Goal: Task Accomplishment & Management: Complete application form

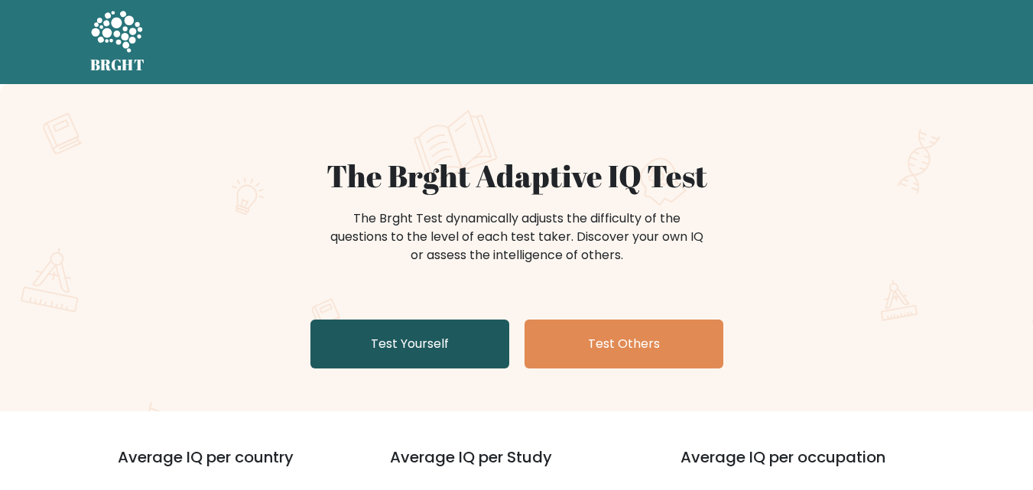
click at [415, 327] on link "Test Yourself" at bounding box center [409, 344] width 199 height 49
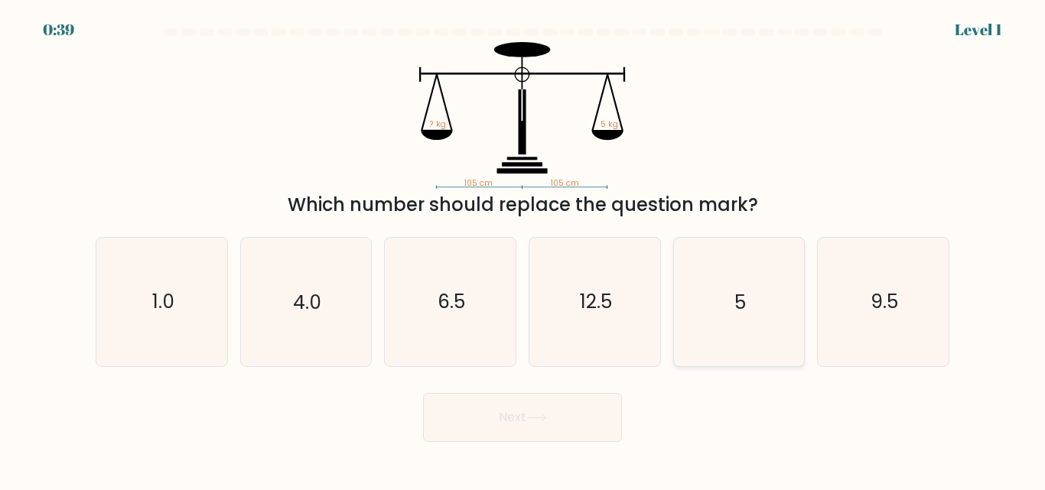
click at [736, 314] on text "5" at bounding box center [739, 302] width 11 height 27
click at [523, 249] on input "e. 5" at bounding box center [522, 247] width 1 height 4
radio input "true"
click at [568, 411] on button "Next" at bounding box center [522, 417] width 199 height 49
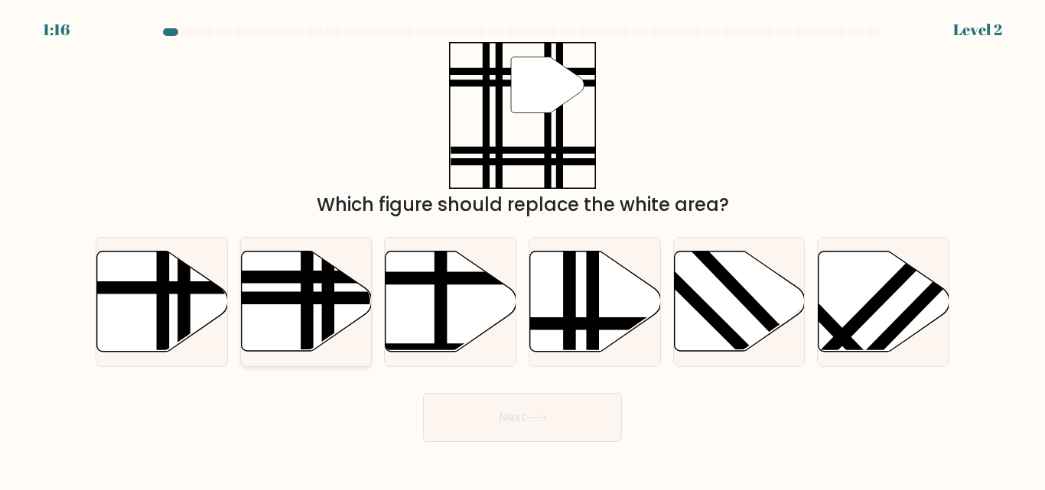
click at [289, 319] on icon at bounding box center [306, 302] width 131 height 100
click at [522, 249] on input "b." at bounding box center [522, 247] width 1 height 4
radio input "true"
click at [499, 426] on button "Next" at bounding box center [522, 417] width 199 height 49
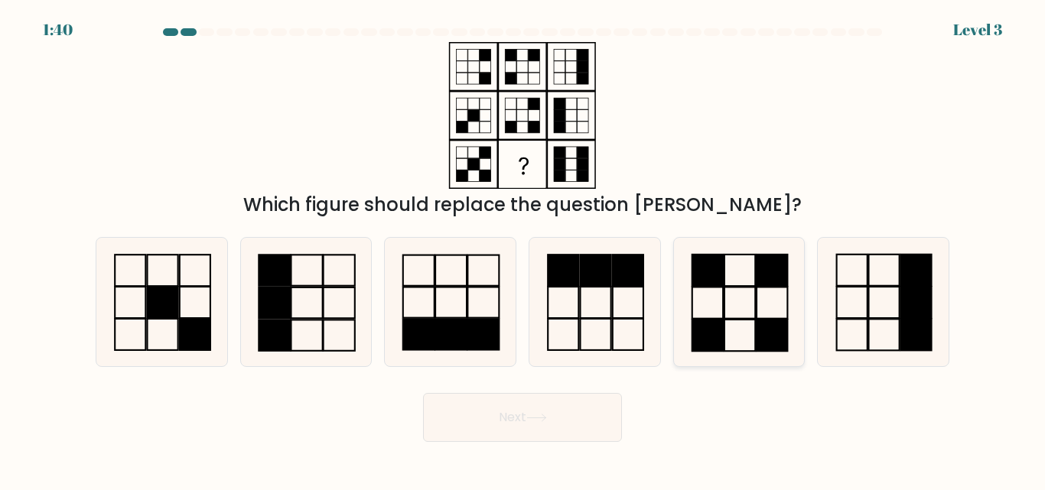
click at [720, 320] on rect at bounding box center [707, 335] width 31 height 31
click at [523, 249] on input "e." at bounding box center [522, 247] width 1 height 4
radio input "true"
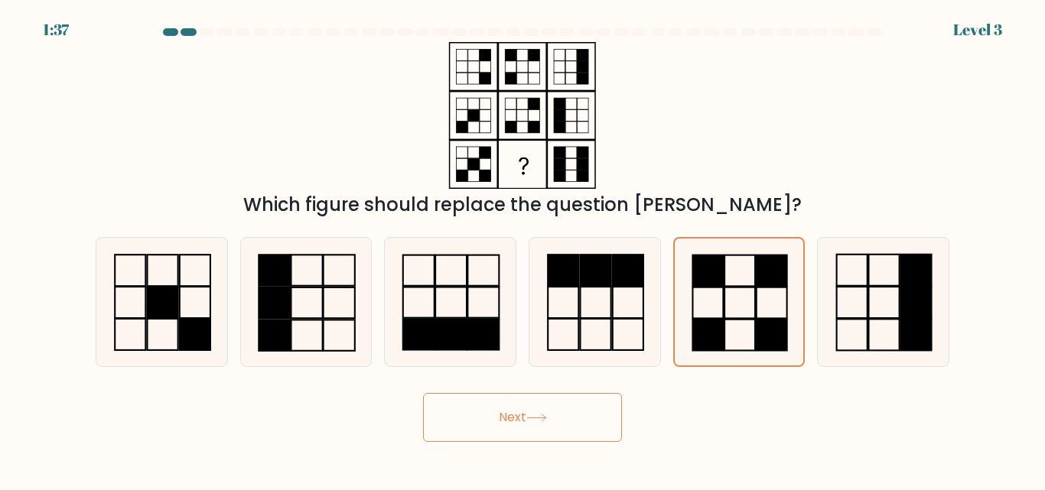
click at [561, 422] on button "Next" at bounding box center [522, 417] width 199 height 49
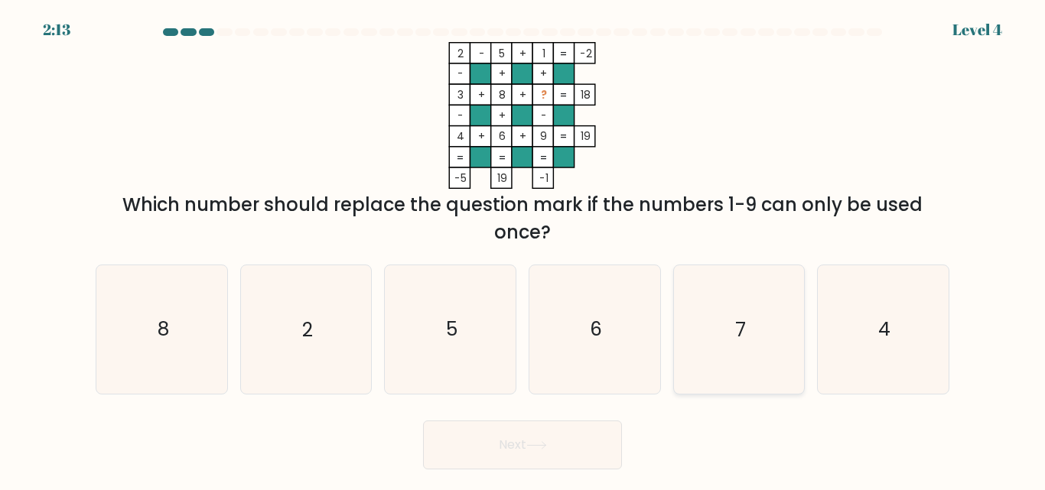
click at [740, 326] on text "7" at bounding box center [740, 330] width 11 height 27
click at [523, 249] on input "e. 7" at bounding box center [522, 247] width 1 height 4
radio input "true"
click at [585, 432] on button "Next" at bounding box center [522, 445] width 199 height 49
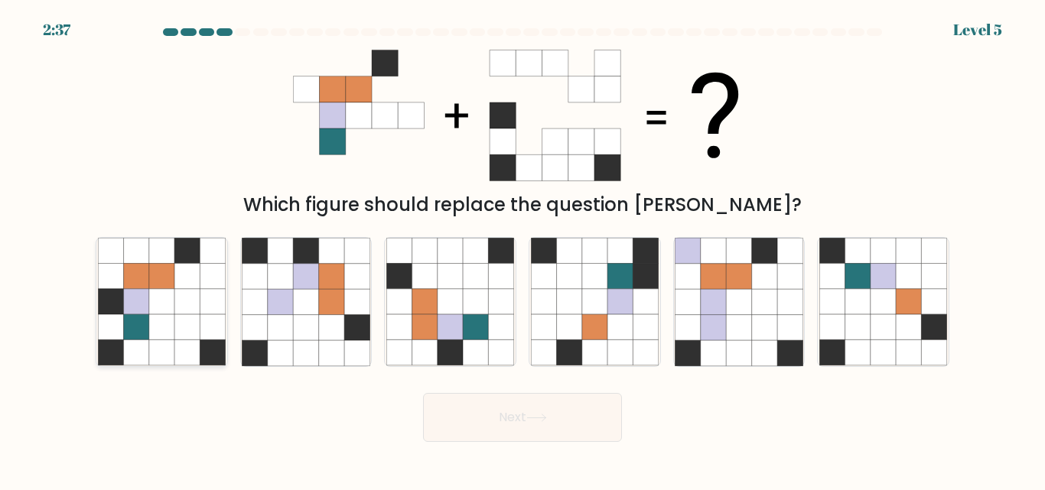
click at [204, 336] on icon at bounding box center [212, 327] width 25 height 25
click at [522, 249] on input "a." at bounding box center [522, 247] width 1 height 4
radio input "true"
click at [575, 433] on button "Next" at bounding box center [522, 417] width 199 height 49
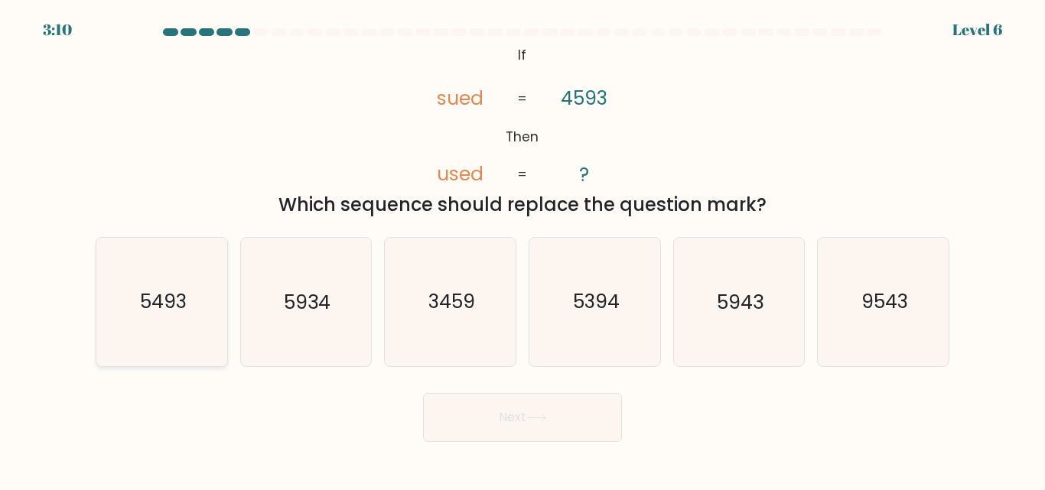
click at [137, 280] on icon "5493" at bounding box center [162, 302] width 128 height 128
click at [522, 249] on input "a. 5493" at bounding box center [522, 247] width 1 height 4
radio input "true"
drag, startPoint x: 547, startPoint y: 444, endPoint x: 543, endPoint y: 434, distance: 9.9
click at [543, 434] on body "3:09 Level 6 If" at bounding box center [522, 245] width 1045 height 490
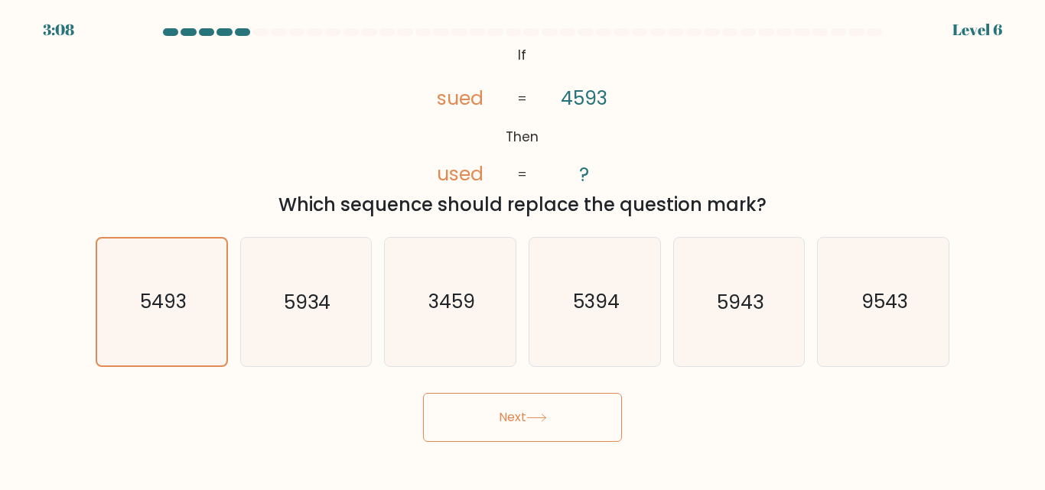
click at [543, 434] on button "Next" at bounding box center [522, 417] width 199 height 49
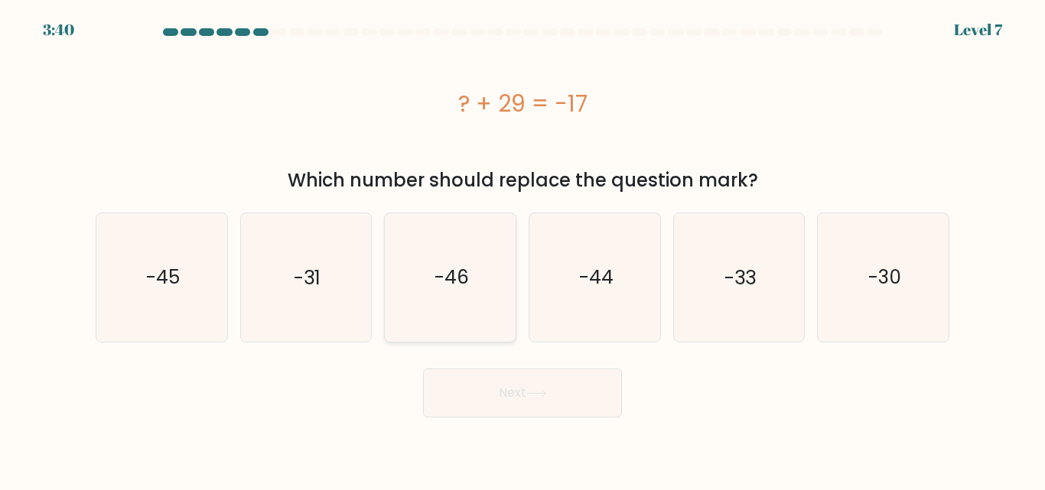
click at [489, 295] on icon "-46" at bounding box center [450, 277] width 128 height 128
click at [522, 249] on input "c. -46" at bounding box center [522, 247] width 1 height 4
radio input "true"
click at [502, 388] on button "Next" at bounding box center [522, 393] width 199 height 49
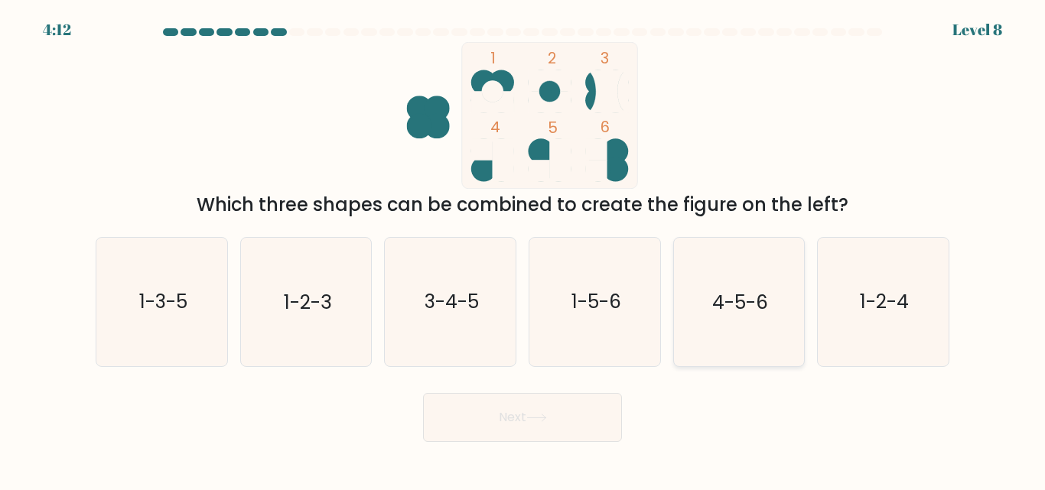
click at [764, 308] on text "4-5-6" at bounding box center [740, 302] width 56 height 27
click at [523, 249] on input "e. 4-5-6" at bounding box center [522, 247] width 1 height 4
radio input "true"
click at [591, 414] on button "Next" at bounding box center [522, 417] width 199 height 49
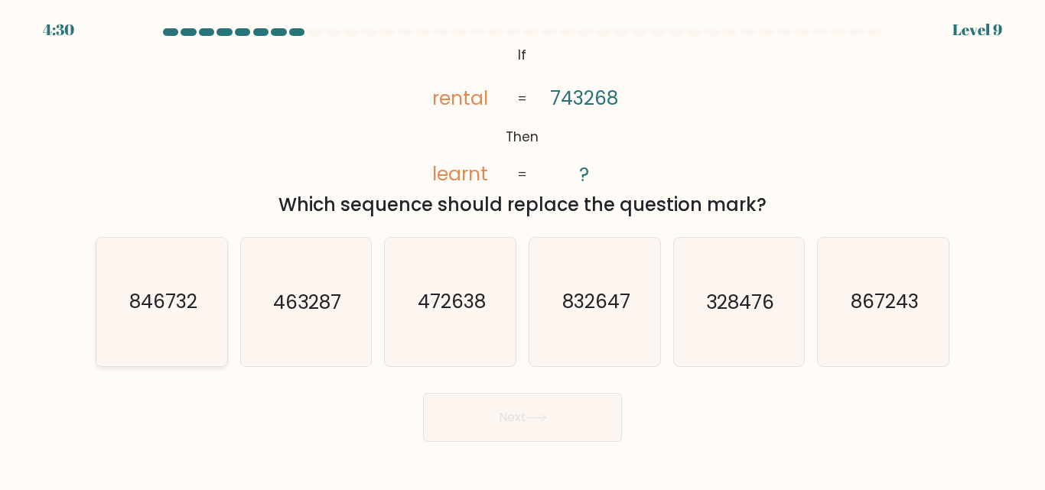
click at [206, 293] on icon "846732" at bounding box center [162, 302] width 128 height 128
click at [522, 249] on input "a. 846732" at bounding box center [522, 247] width 1 height 4
radio input "true"
click at [507, 413] on button "Next" at bounding box center [522, 417] width 199 height 49
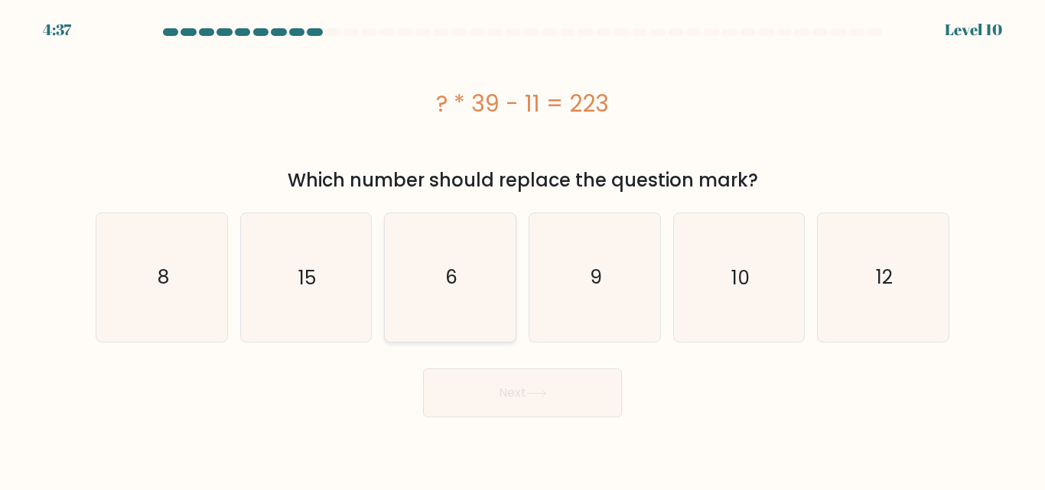
click at [496, 275] on icon "6" at bounding box center [450, 277] width 128 height 128
click at [522, 249] on input "c. 6" at bounding box center [522, 247] width 1 height 4
radio input "true"
click at [503, 401] on button "Next" at bounding box center [522, 393] width 199 height 49
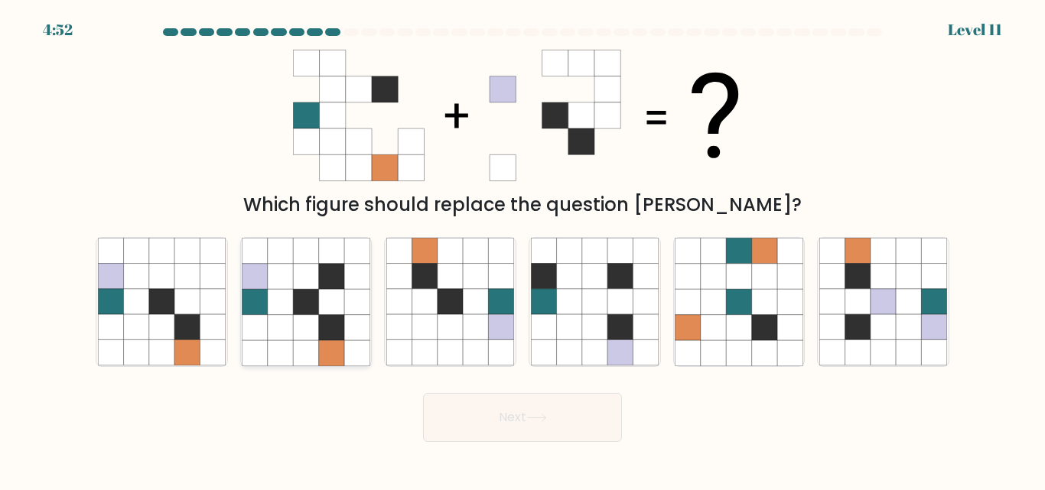
click at [272, 315] on icon at bounding box center [280, 327] width 25 height 25
click at [522, 249] on input "b." at bounding box center [522, 247] width 1 height 4
radio input "true"
click at [534, 430] on button "Next" at bounding box center [522, 417] width 199 height 49
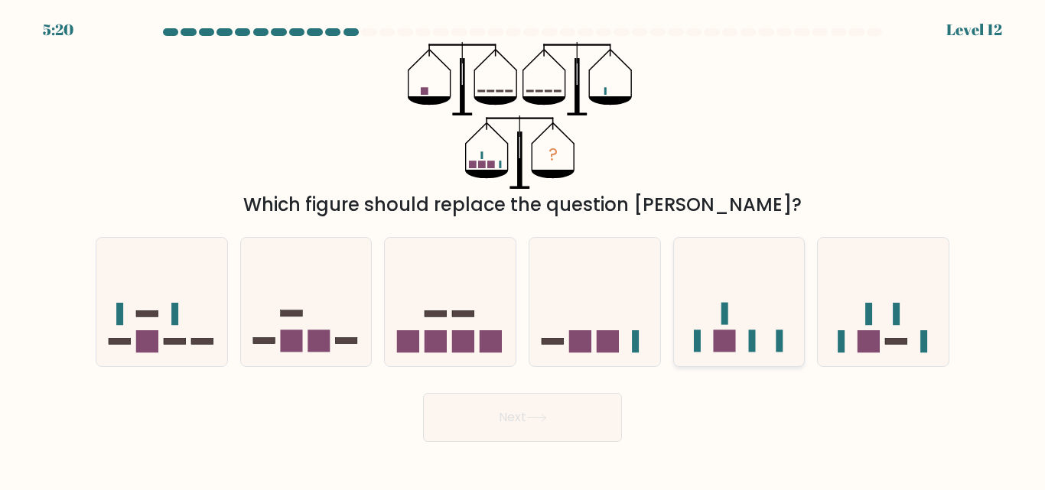
click at [725, 270] on icon at bounding box center [739, 302] width 131 height 108
click at [523, 249] on input "e." at bounding box center [522, 247] width 1 height 4
radio input "true"
click at [554, 403] on button "Next" at bounding box center [522, 417] width 199 height 49
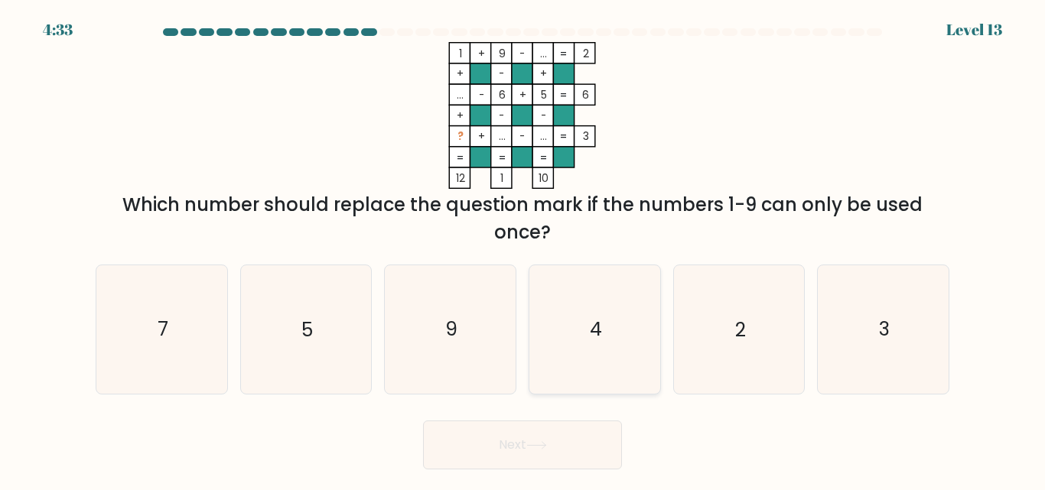
click at [610, 312] on icon "4" at bounding box center [595, 329] width 128 height 128
click at [523, 249] on input "d. 4" at bounding box center [522, 247] width 1 height 4
radio input "true"
click at [552, 433] on button "Next" at bounding box center [522, 445] width 199 height 49
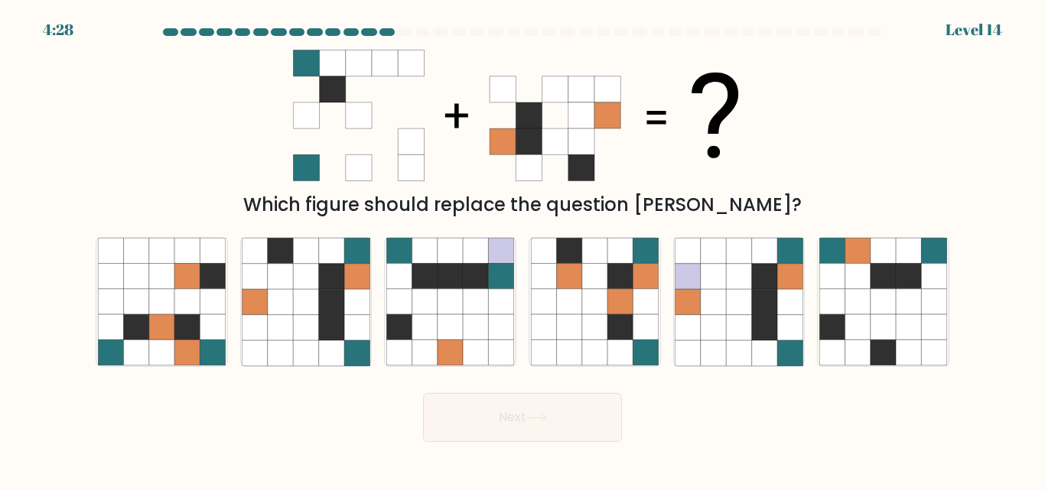
click at [549, 434] on button "Next" at bounding box center [522, 417] width 199 height 49
click at [472, 169] on icon at bounding box center [522, 115] width 459 height 147
click at [276, 359] on icon at bounding box center [280, 352] width 25 height 25
click at [522, 249] on input "b." at bounding box center [522, 247] width 1 height 4
radio input "true"
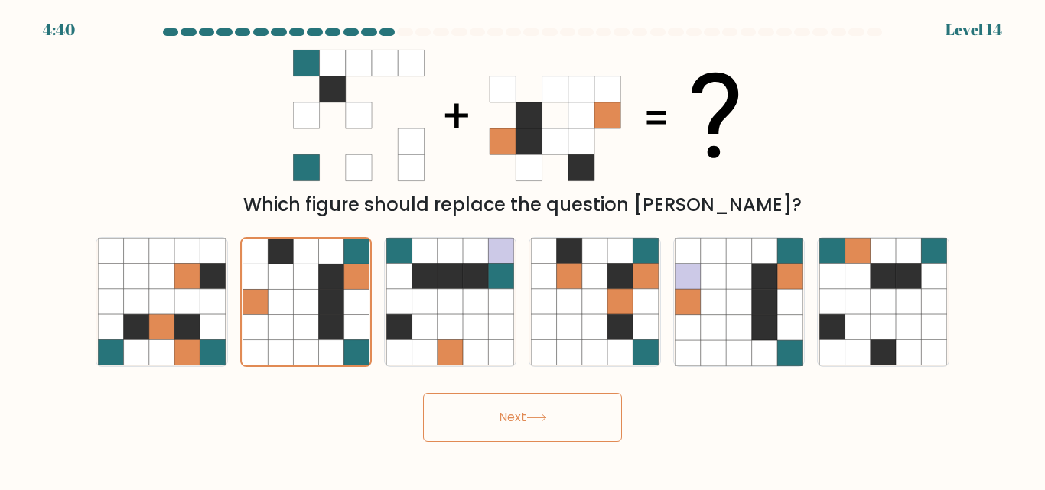
click at [496, 418] on button "Next" at bounding box center [522, 417] width 199 height 49
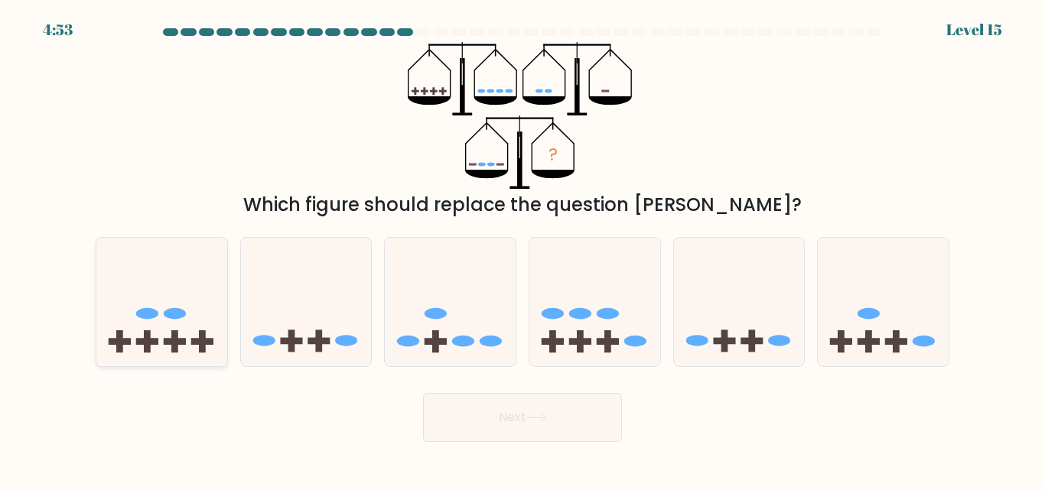
click at [185, 307] on icon at bounding box center [161, 302] width 131 height 108
click at [522, 249] on input "a." at bounding box center [522, 247] width 1 height 4
radio input "true"
click at [453, 436] on button "Next" at bounding box center [522, 417] width 199 height 49
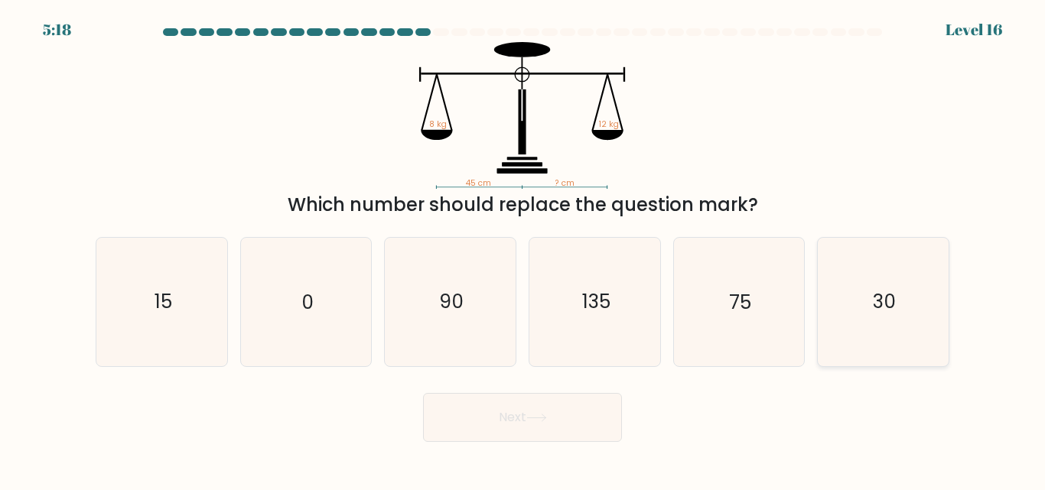
click at [837, 320] on icon "30" at bounding box center [883, 302] width 128 height 128
click at [523, 249] on input "f. 30" at bounding box center [522, 247] width 1 height 4
radio input "true"
click at [597, 427] on button "Next" at bounding box center [522, 417] width 199 height 49
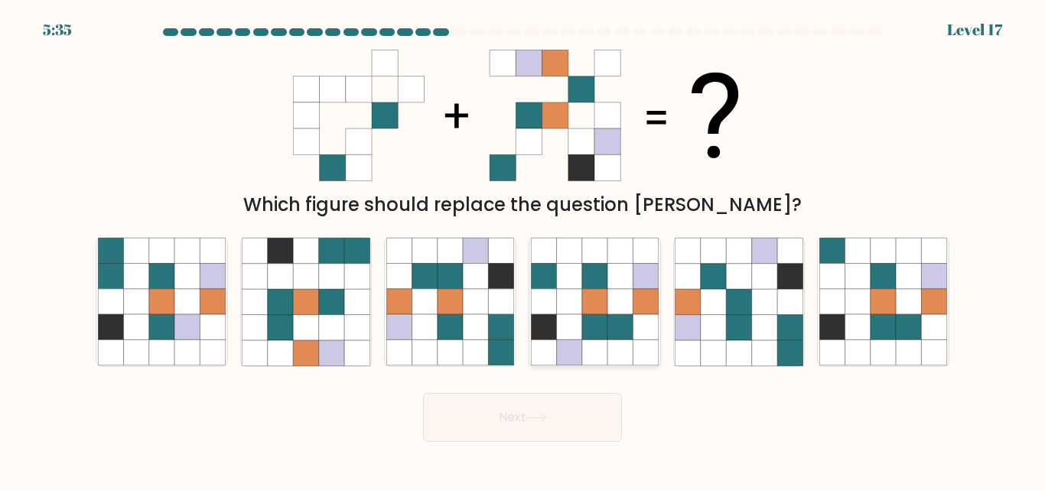
click at [634, 326] on icon at bounding box center [644, 327] width 25 height 25
click at [523, 249] on input "d." at bounding box center [522, 247] width 1 height 4
radio input "true"
click at [171, 284] on icon at bounding box center [161, 276] width 25 height 25
click at [522, 249] on input "a." at bounding box center [522, 247] width 1 height 4
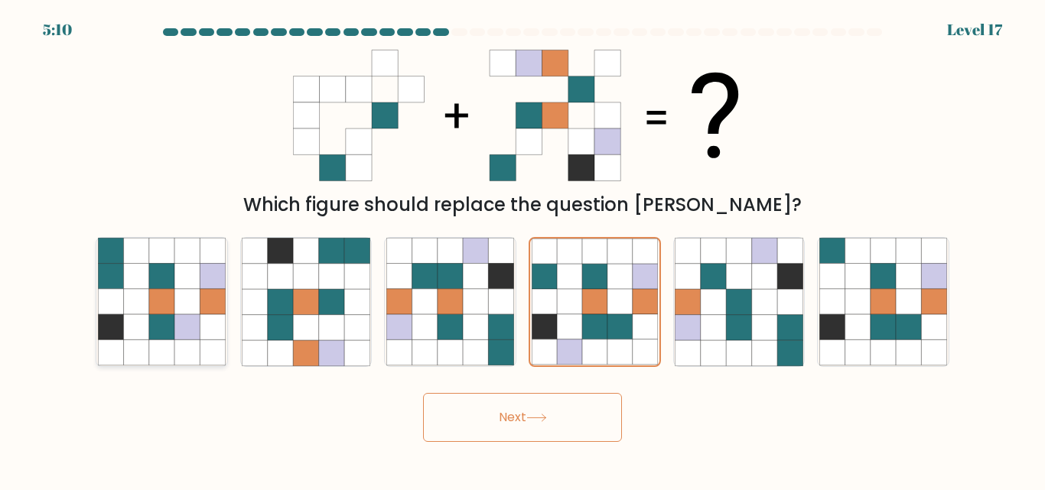
radio input "true"
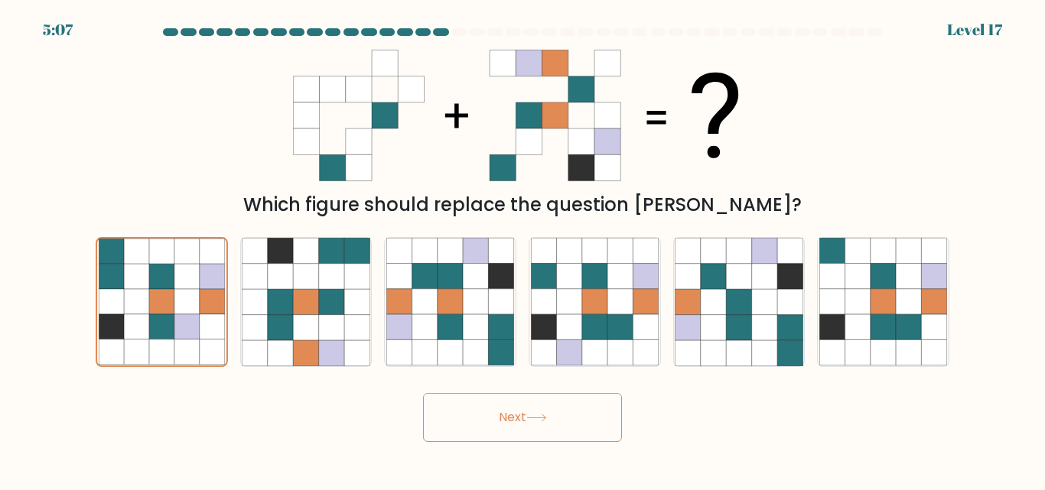
click at [464, 430] on button "Next" at bounding box center [522, 417] width 199 height 49
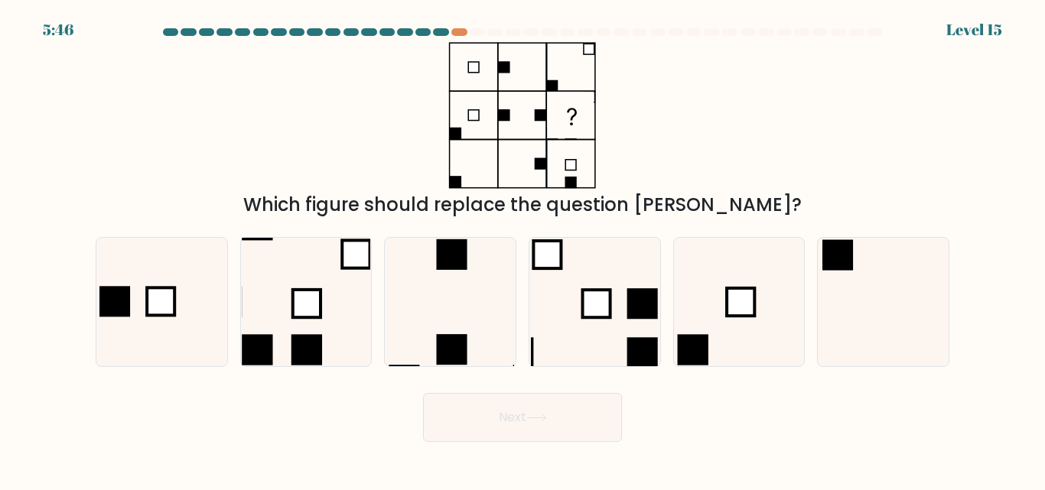
click at [478, 203] on div "Which figure should replace the question mark?" at bounding box center [522, 205] width 835 height 28
click at [343, 275] on icon at bounding box center [306, 302] width 128 height 128
click at [522, 249] on input "b." at bounding box center [522, 247] width 1 height 4
radio input "true"
click at [510, 419] on button "Next" at bounding box center [522, 417] width 199 height 49
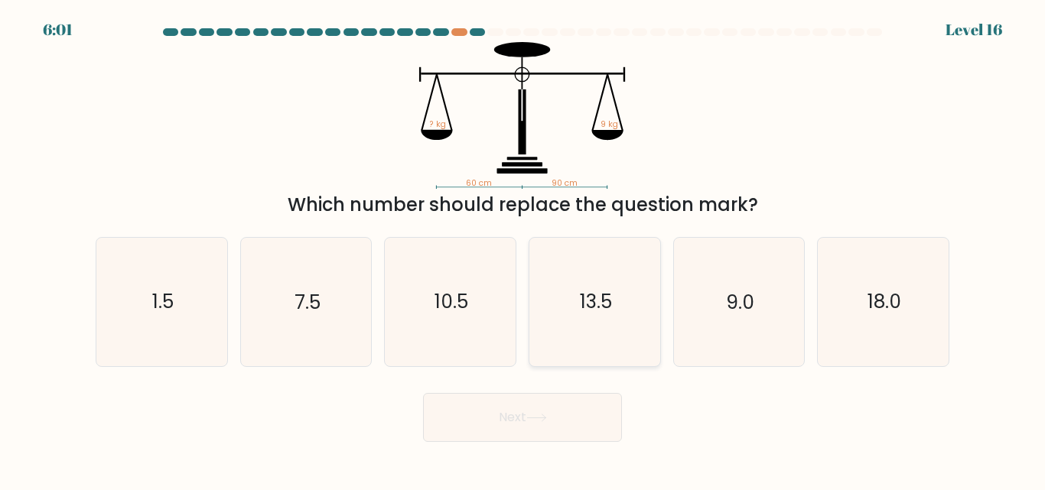
click at [573, 346] on icon "13.5" at bounding box center [595, 302] width 128 height 128
click at [523, 249] on input "d. 13.5" at bounding box center [522, 247] width 1 height 4
radio input "true"
click at [565, 414] on button "Next" at bounding box center [522, 417] width 199 height 49
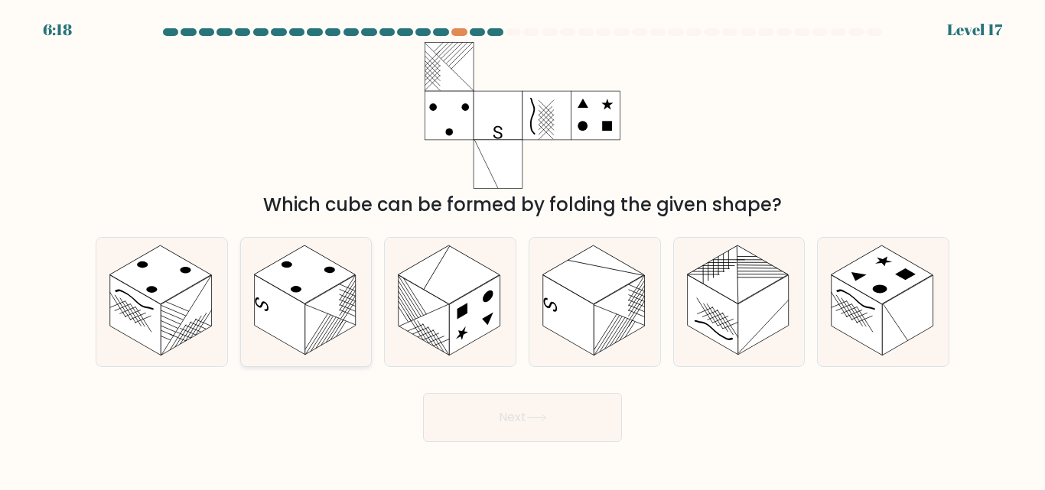
click at [338, 294] on rect at bounding box center [330, 315] width 50 height 80
click at [522, 249] on input "b." at bounding box center [522, 247] width 1 height 4
radio input "true"
click at [487, 416] on button "Next" at bounding box center [522, 417] width 199 height 49
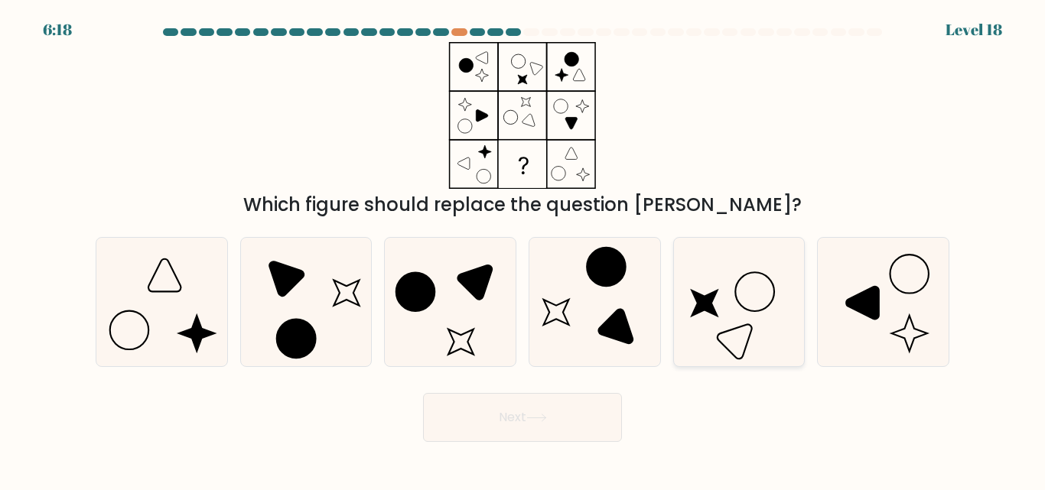
click at [718, 324] on icon at bounding box center [738, 302] width 128 height 128
click at [523, 249] on input "e." at bounding box center [522, 247] width 1 height 4
radio input "true"
click at [583, 422] on button "Next" at bounding box center [522, 417] width 199 height 49
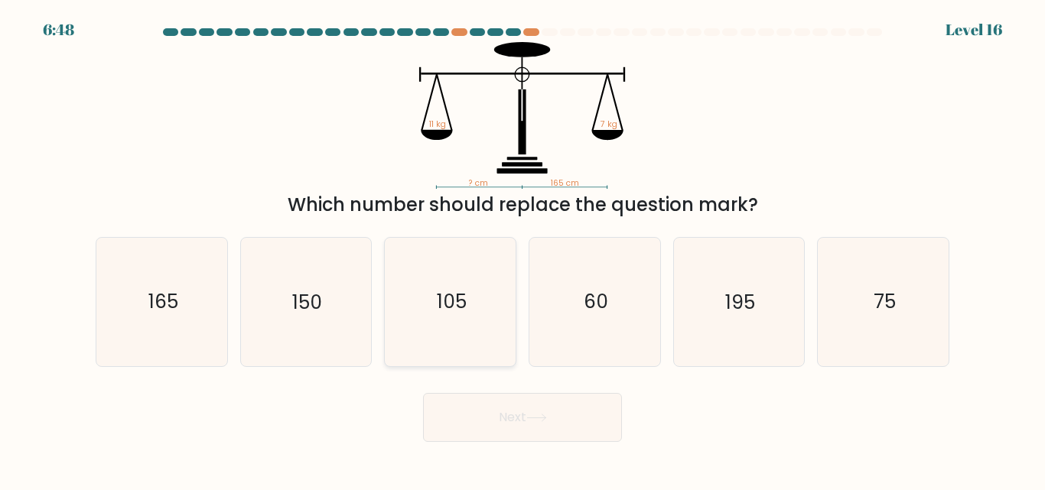
click at [501, 270] on icon "105" at bounding box center [450, 302] width 128 height 128
click at [522, 249] on input "c. 105" at bounding box center [522, 247] width 1 height 4
radio input "true"
click at [522, 416] on button "Next" at bounding box center [522, 417] width 199 height 49
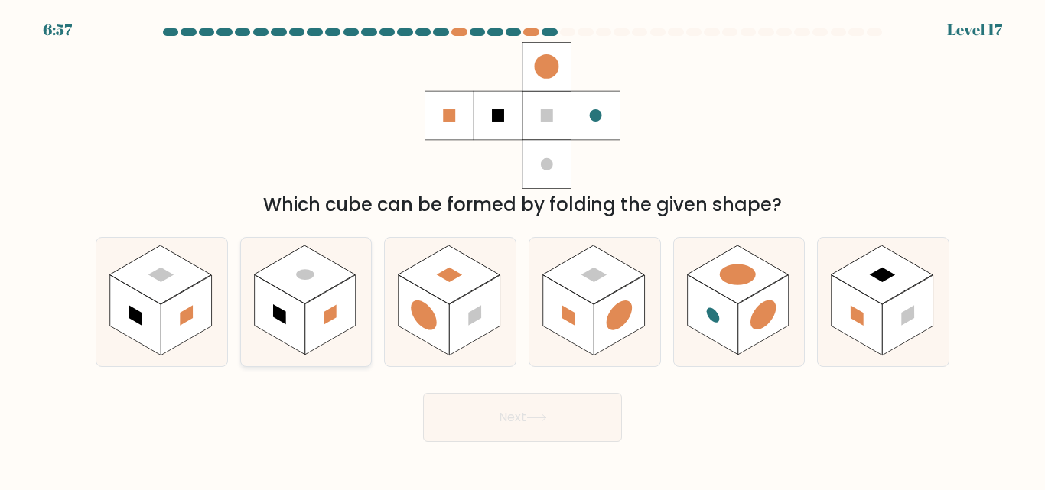
click at [356, 330] on icon at bounding box center [306, 302] width 131 height 128
click at [522, 249] on input "b." at bounding box center [522, 247] width 1 height 4
radio input "true"
click at [495, 407] on button "Next" at bounding box center [522, 417] width 199 height 49
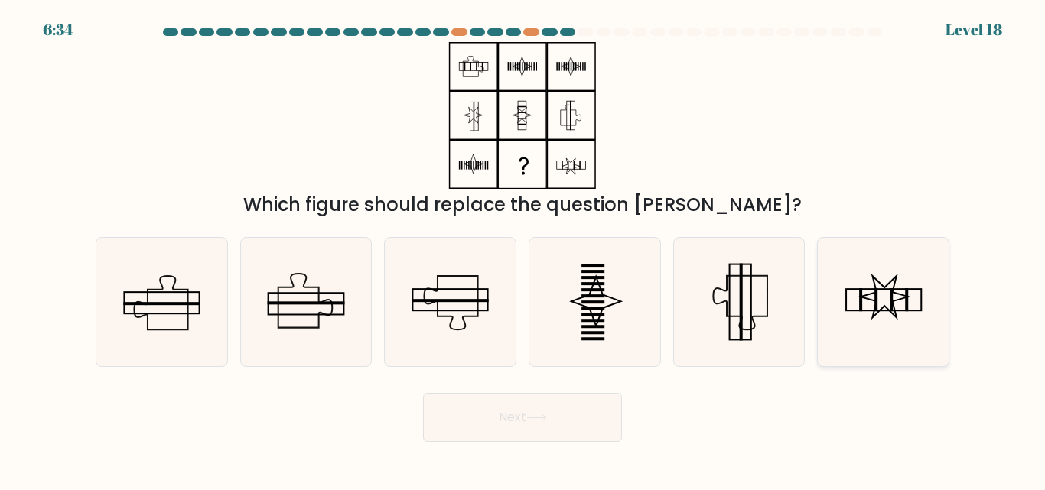
click at [838, 299] on icon at bounding box center [883, 302] width 128 height 128
click at [523, 249] on input "f." at bounding box center [522, 247] width 1 height 4
radio input "true"
click at [548, 430] on button "Next" at bounding box center [522, 417] width 199 height 49
click at [593, 408] on button "Next" at bounding box center [522, 417] width 199 height 49
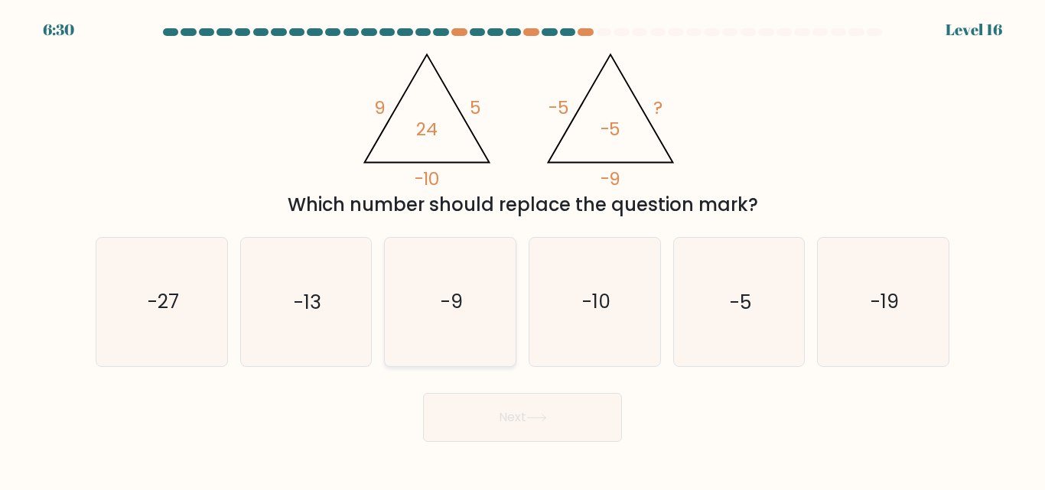
click at [476, 329] on icon "-9" at bounding box center [450, 302] width 128 height 128
click at [522, 249] on input "c. -9" at bounding box center [522, 247] width 1 height 4
radio input "true"
click at [511, 425] on button "Next" at bounding box center [522, 417] width 199 height 49
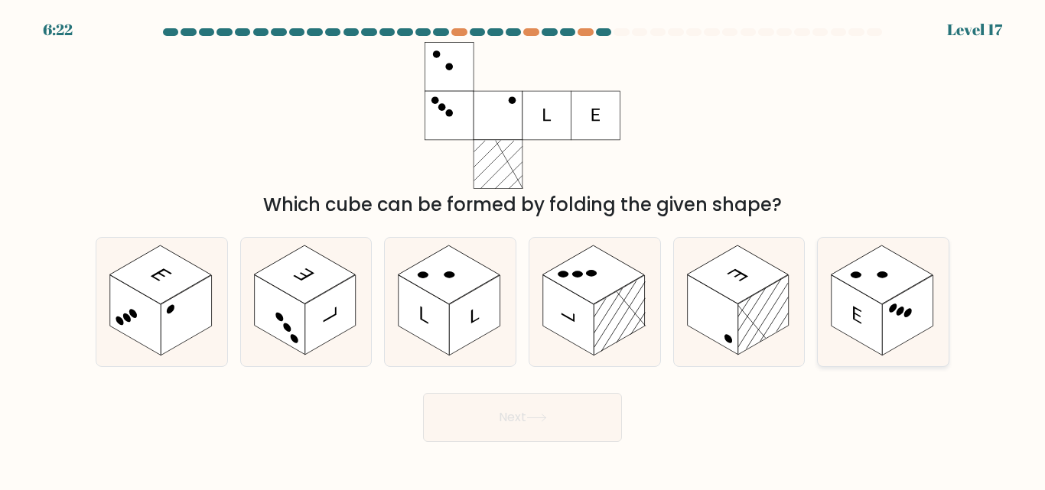
click at [870, 320] on rect at bounding box center [856, 315] width 50 height 80
click at [523, 249] on input "f." at bounding box center [522, 247] width 1 height 4
radio input "true"
click at [602, 428] on button "Next" at bounding box center [522, 417] width 199 height 49
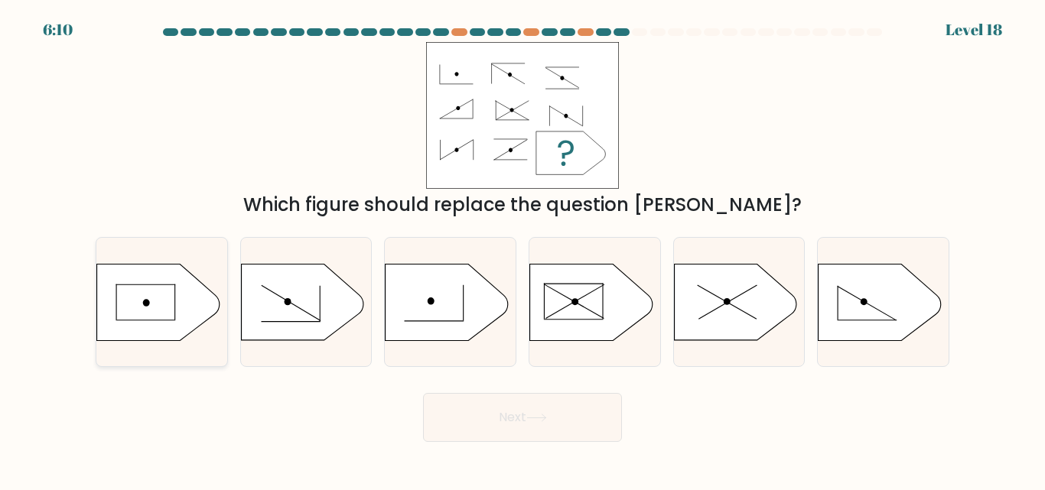
click at [204, 291] on icon at bounding box center [158, 302] width 122 height 76
click at [522, 249] on input "a." at bounding box center [522, 247] width 1 height 4
radio input "true"
click at [474, 420] on button "Next" at bounding box center [522, 417] width 199 height 49
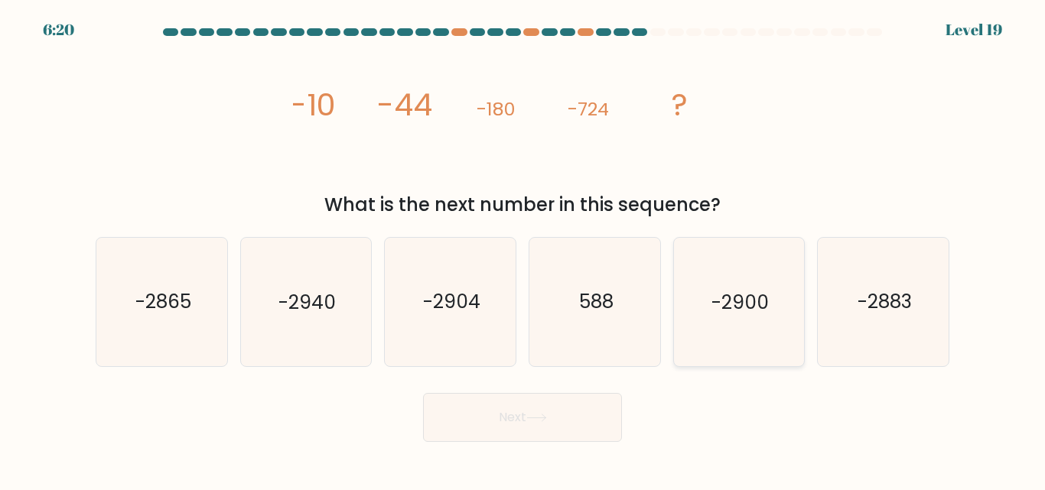
click at [759, 274] on icon "-2900" at bounding box center [738, 302] width 128 height 128
click at [523, 249] on input "e. -2900" at bounding box center [522, 247] width 1 height 4
radio input "true"
click at [582, 424] on button "Next" at bounding box center [522, 417] width 199 height 49
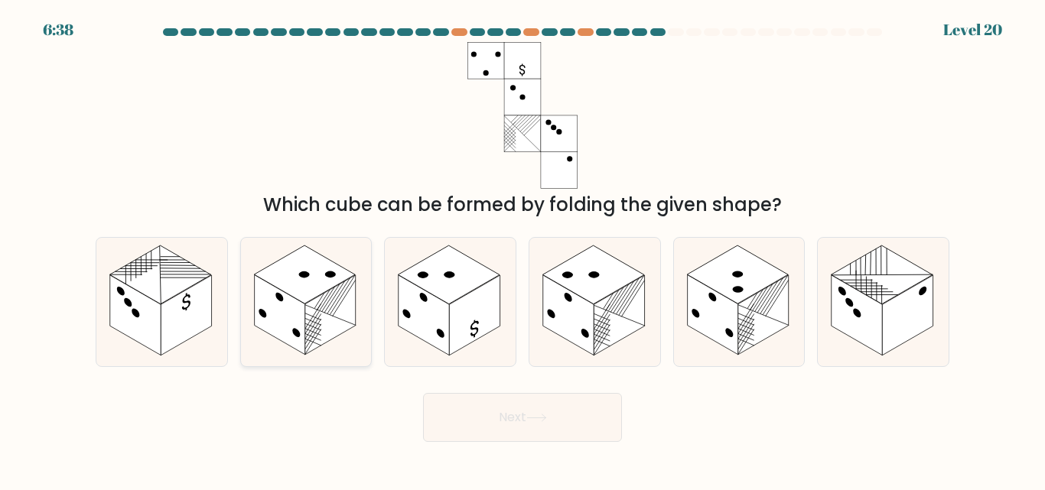
click at [278, 271] on rect at bounding box center [304, 275] width 101 height 58
click at [522, 249] on input "b." at bounding box center [522, 247] width 1 height 4
radio input "true"
click at [513, 405] on button "Next" at bounding box center [522, 417] width 199 height 49
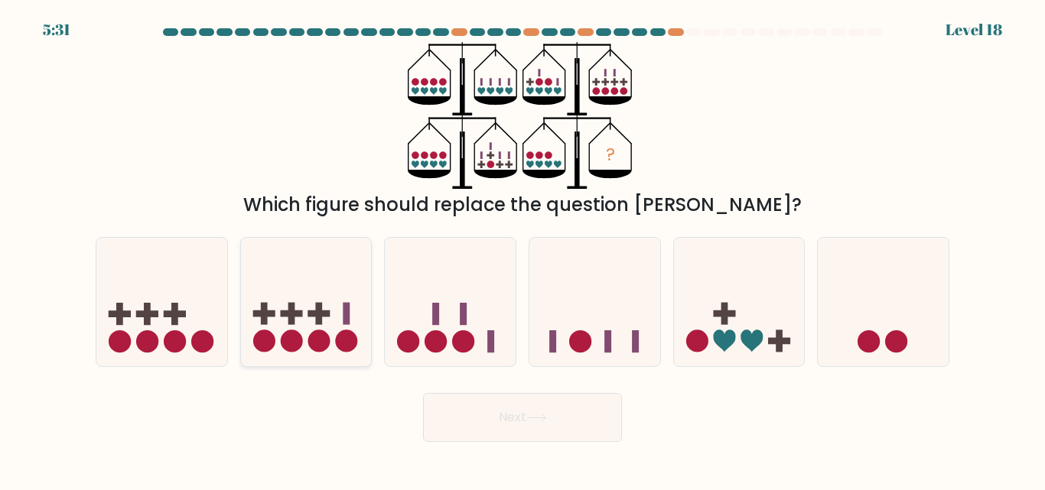
click at [265, 311] on rect at bounding box center [263, 314] width 22 height 7
click at [522, 249] on input "b." at bounding box center [522, 247] width 1 height 4
radio input "true"
click at [460, 418] on button "Next" at bounding box center [522, 417] width 199 height 49
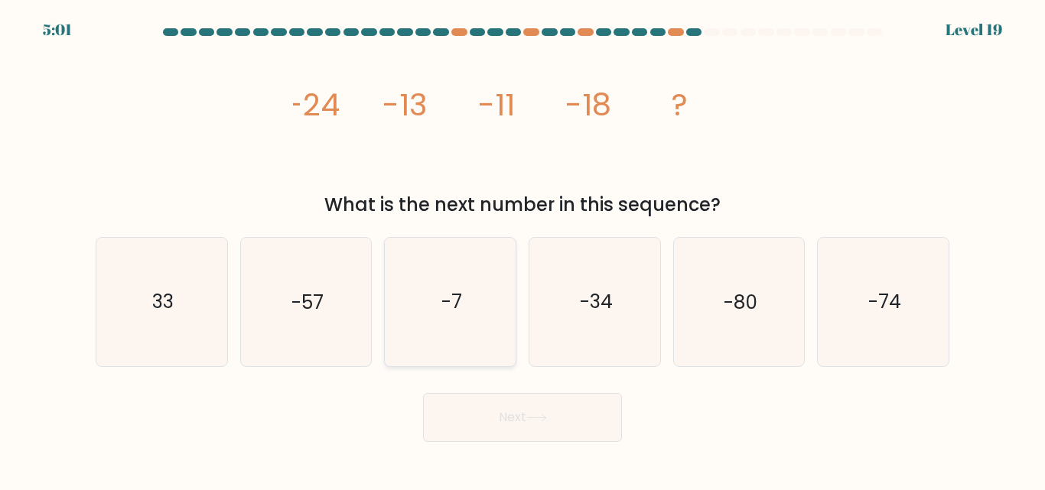
click at [466, 288] on icon "-7" at bounding box center [450, 302] width 128 height 128
click at [522, 249] on input "c. -7" at bounding box center [522, 247] width 1 height 4
radio input "true"
click at [485, 418] on button "Next" at bounding box center [522, 417] width 199 height 49
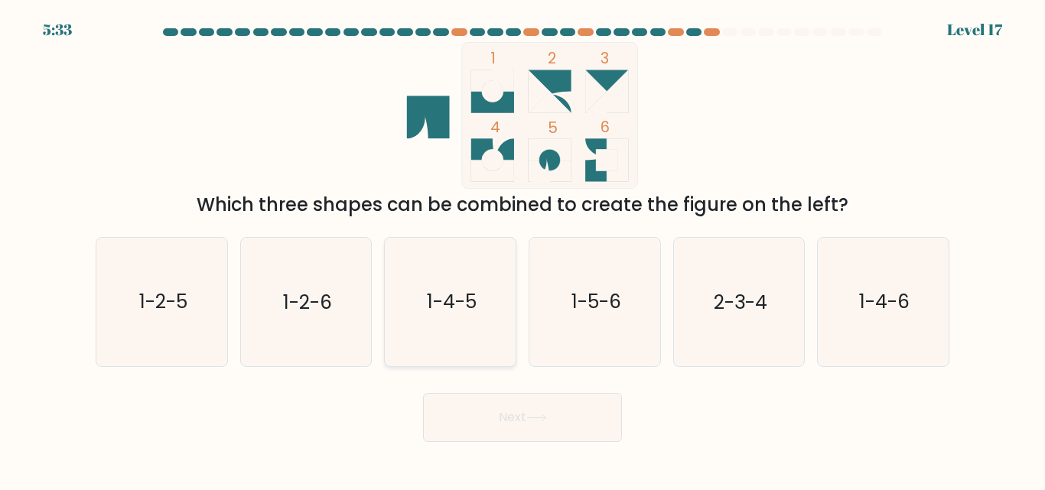
click at [476, 278] on icon "1-4-5" at bounding box center [450, 302] width 128 height 128
click at [522, 249] on input "c. 1-4-5" at bounding box center [522, 247] width 1 height 4
radio input "true"
click at [497, 417] on button "Next" at bounding box center [522, 417] width 199 height 49
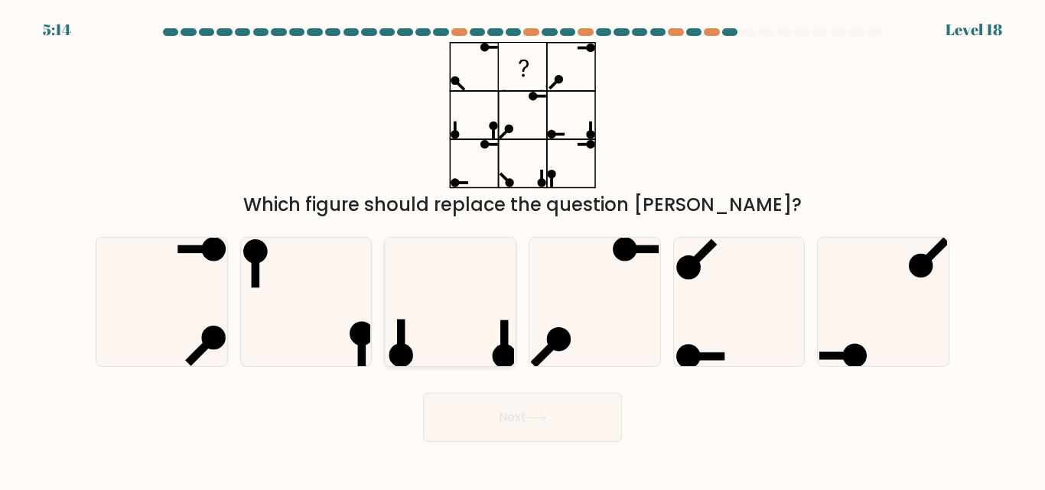
click at [448, 293] on icon at bounding box center [450, 302] width 128 height 128
click at [522, 249] on input "c." at bounding box center [522, 247] width 1 height 4
radio input "true"
click at [504, 427] on button "Next" at bounding box center [522, 417] width 199 height 49
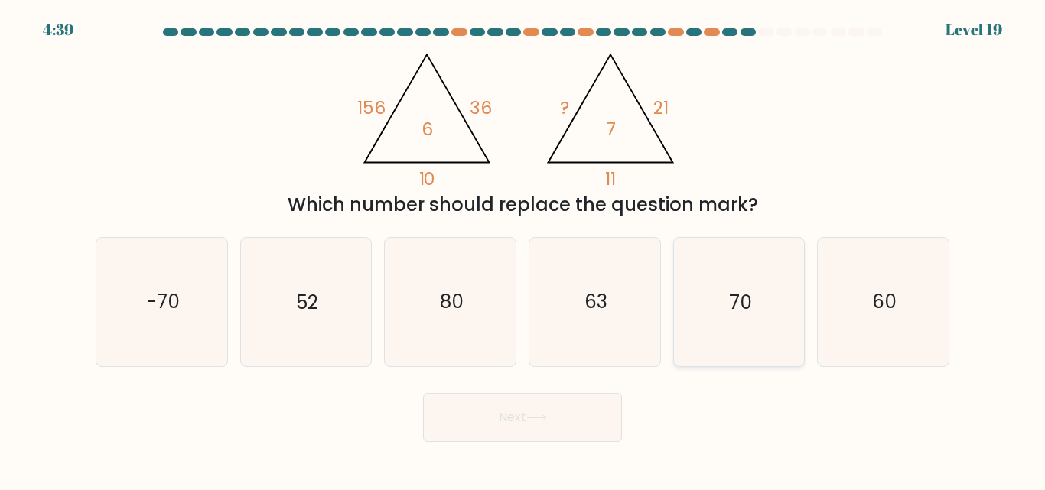
click at [735, 323] on icon "70" at bounding box center [738, 302] width 128 height 128
click at [523, 249] on input "e. 70" at bounding box center [522, 247] width 1 height 4
radio input "true"
click at [568, 430] on button "Next" at bounding box center [522, 417] width 199 height 49
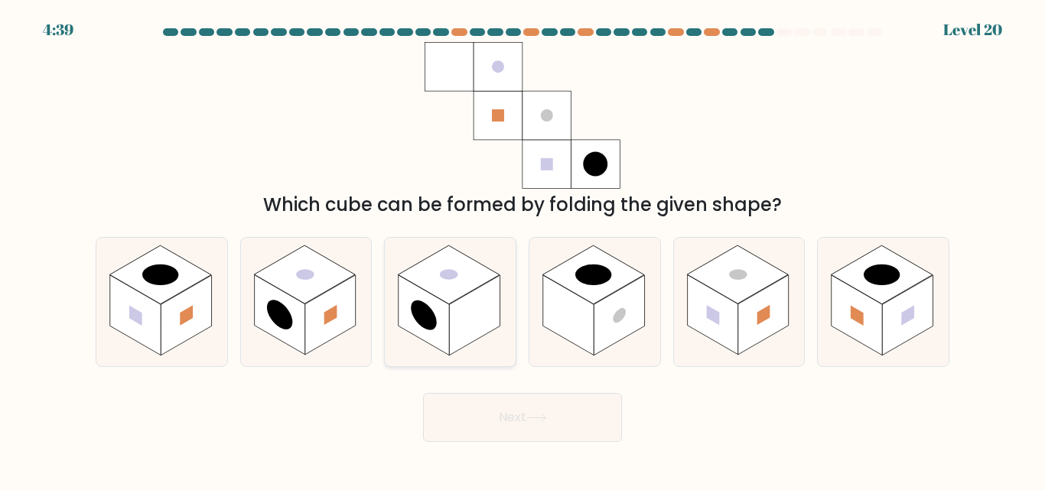
click at [464, 300] on rect at bounding box center [474, 315] width 50 height 80
click at [522, 249] on input "c." at bounding box center [522, 247] width 1 height 4
radio input "true"
click at [482, 437] on button "Next" at bounding box center [522, 417] width 199 height 49
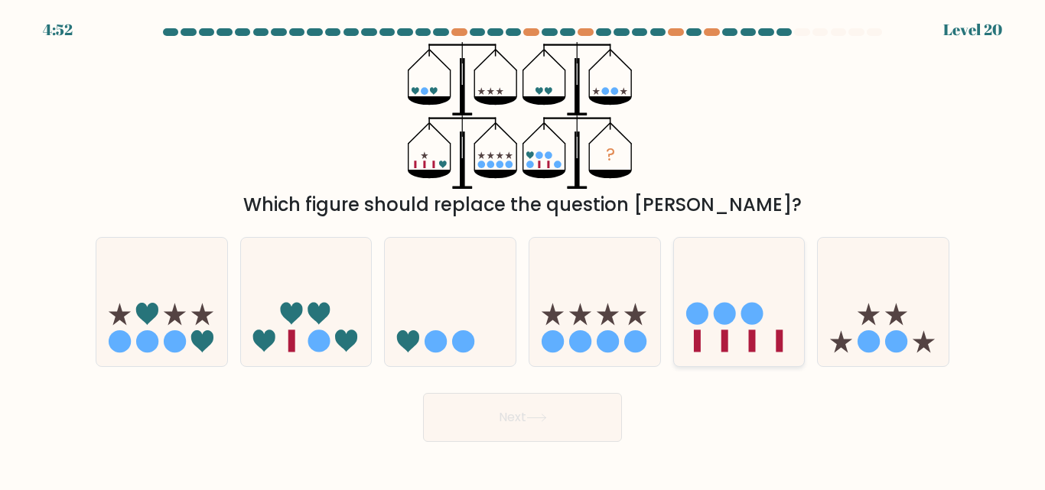
click at [713, 307] on icon at bounding box center [739, 302] width 131 height 108
click at [523, 249] on input "e." at bounding box center [522, 247] width 1 height 4
radio input "true"
click at [615, 310] on icon at bounding box center [594, 302] width 131 height 108
click at [523, 249] on input "d." at bounding box center [522, 247] width 1 height 4
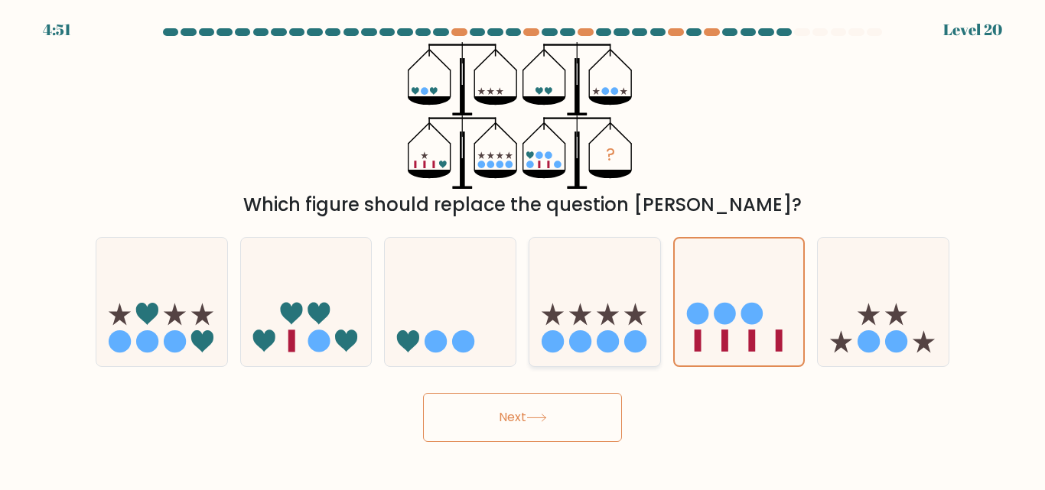
radio input "true"
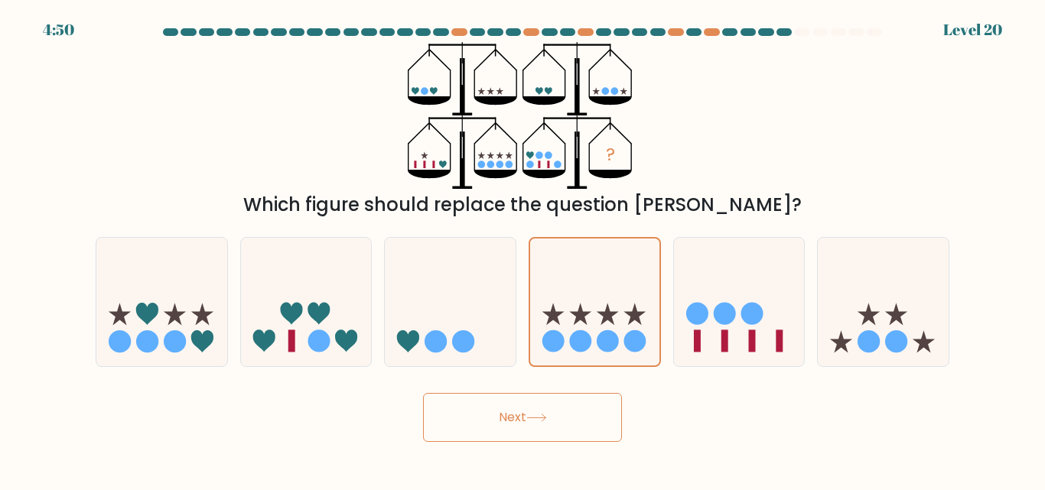
click at [563, 414] on button "Next" at bounding box center [522, 417] width 199 height 49
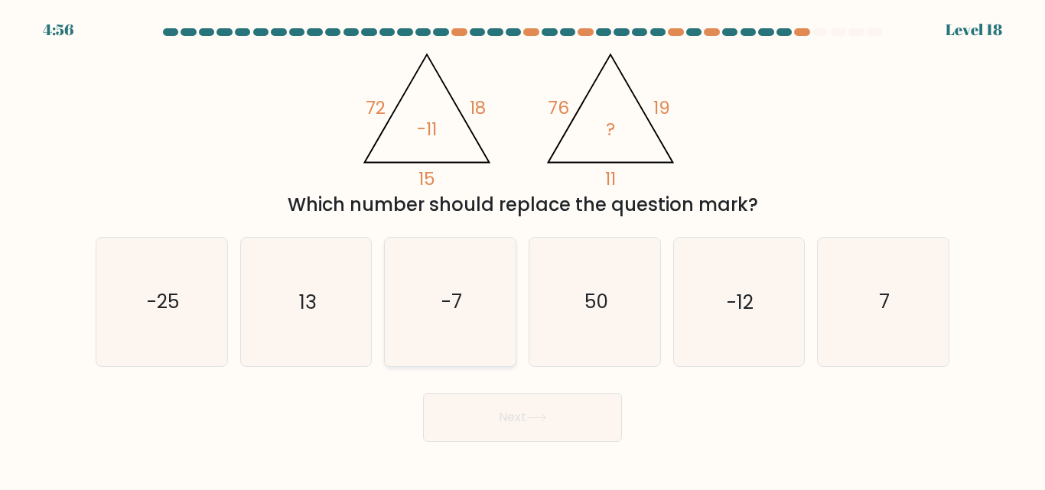
click at [492, 271] on icon "-7" at bounding box center [450, 302] width 128 height 128
click at [522, 249] on input "c. -7" at bounding box center [522, 247] width 1 height 4
radio input "true"
click at [522, 406] on button "Next" at bounding box center [522, 417] width 199 height 49
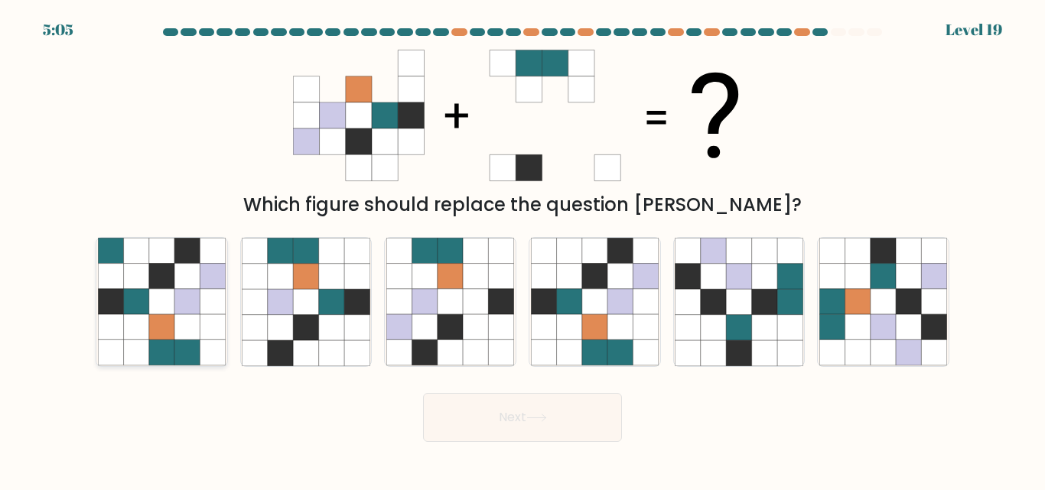
click at [178, 292] on icon at bounding box center [186, 302] width 25 height 25
click at [522, 249] on input "a." at bounding box center [522, 247] width 1 height 4
radio input "true"
click at [570, 418] on button "Next" at bounding box center [522, 417] width 199 height 49
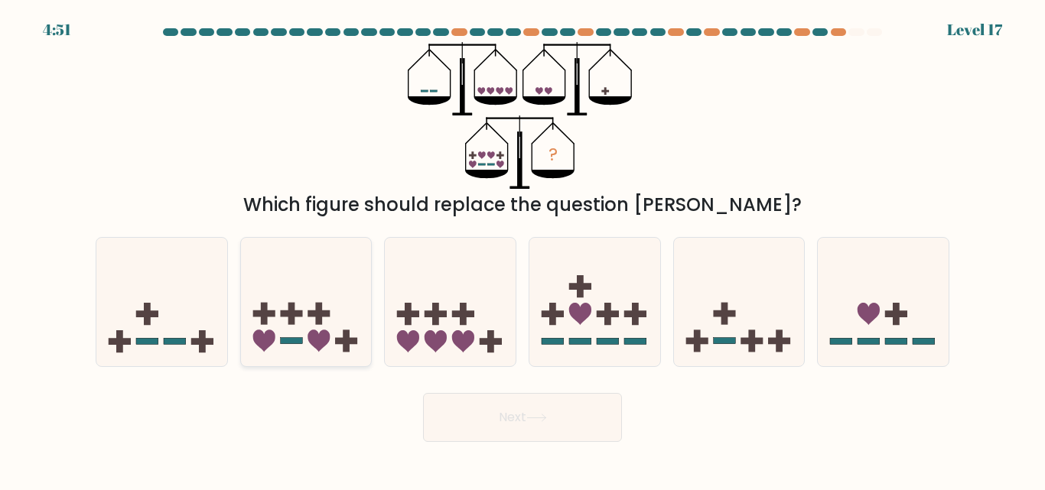
click at [299, 265] on icon at bounding box center [306, 302] width 131 height 108
click at [522, 249] on input "b." at bounding box center [522, 247] width 1 height 4
radio input "true"
click at [487, 415] on button "Next" at bounding box center [522, 417] width 199 height 49
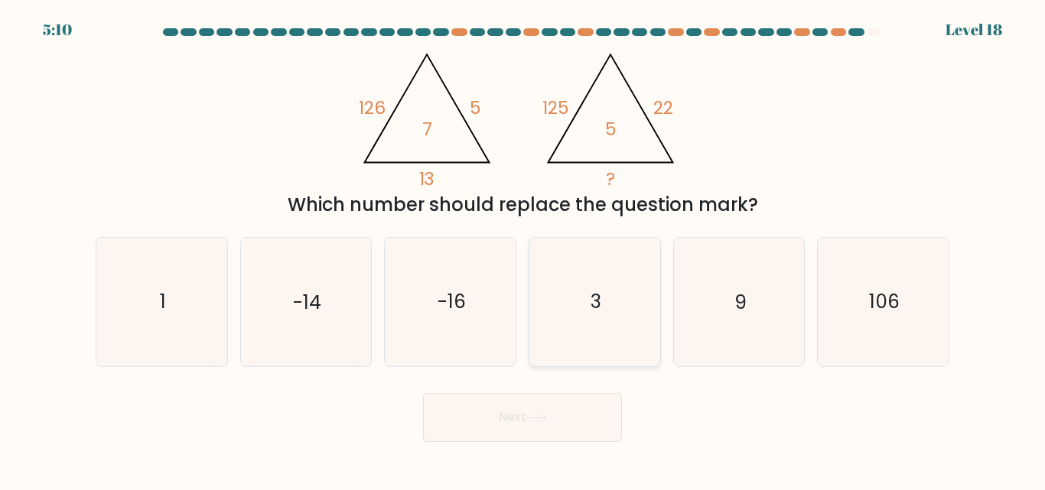
click at [600, 334] on icon "3" at bounding box center [595, 302] width 128 height 128
click at [523, 249] on input "d. 3" at bounding box center [522, 247] width 1 height 4
radio input "true"
click at [598, 405] on button "Next" at bounding box center [522, 417] width 199 height 49
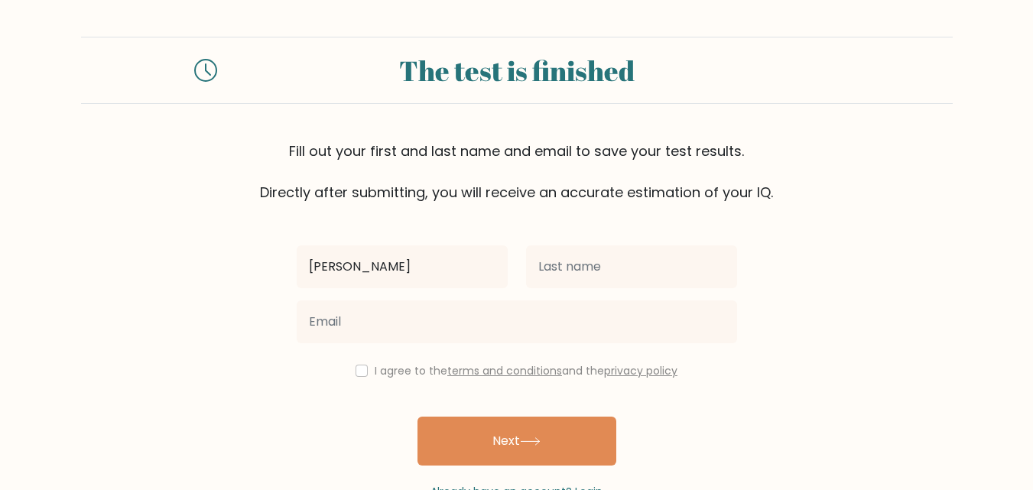
type input "Tuân"
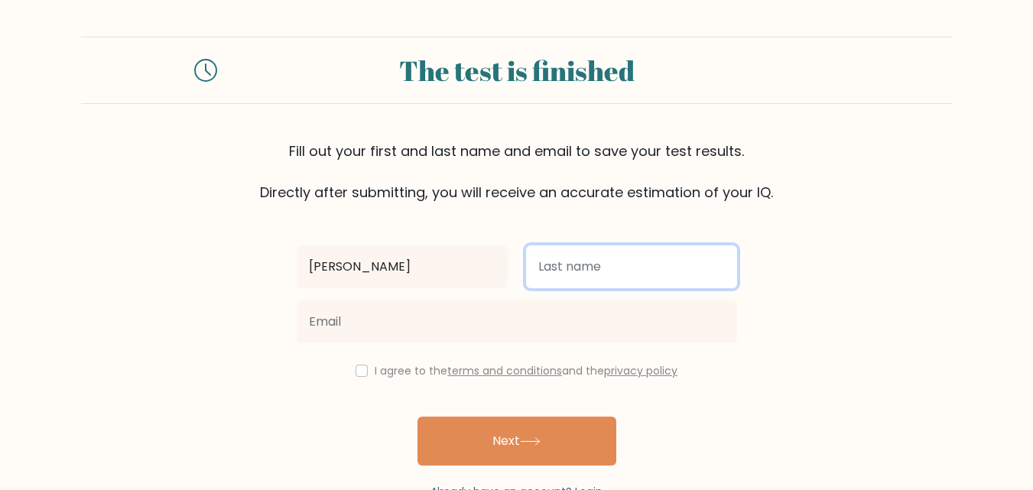
click at [652, 271] on input "text" at bounding box center [631, 266] width 211 height 43
type input "D"
type input "Đ"
type input "Tuân"
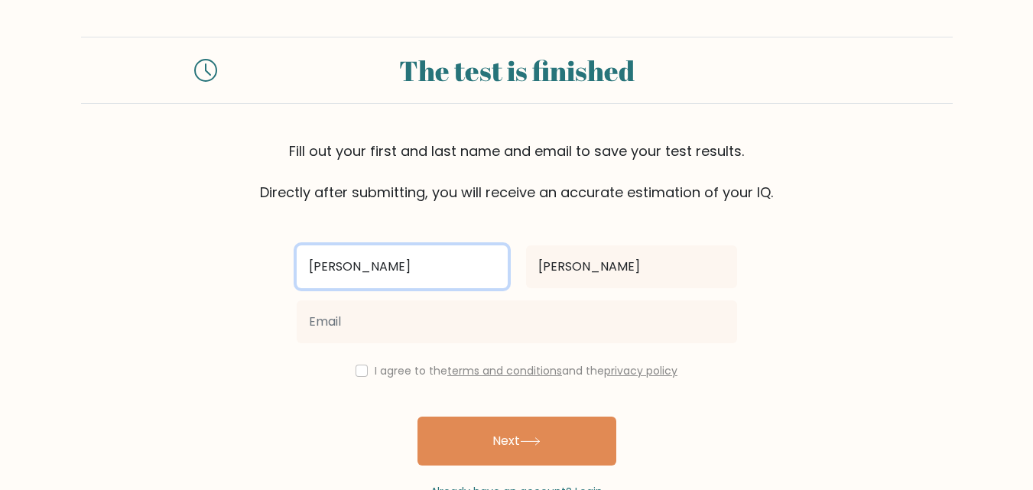
drag, startPoint x: 346, startPoint y: 262, endPoint x: 265, endPoint y: 274, distance: 81.2
click at [265, 274] on form "The test is finished Fill out your first and last name and email to save your t…" at bounding box center [516, 268] width 1033 height 463
type input "D"
type input "[PERSON_NAME]"
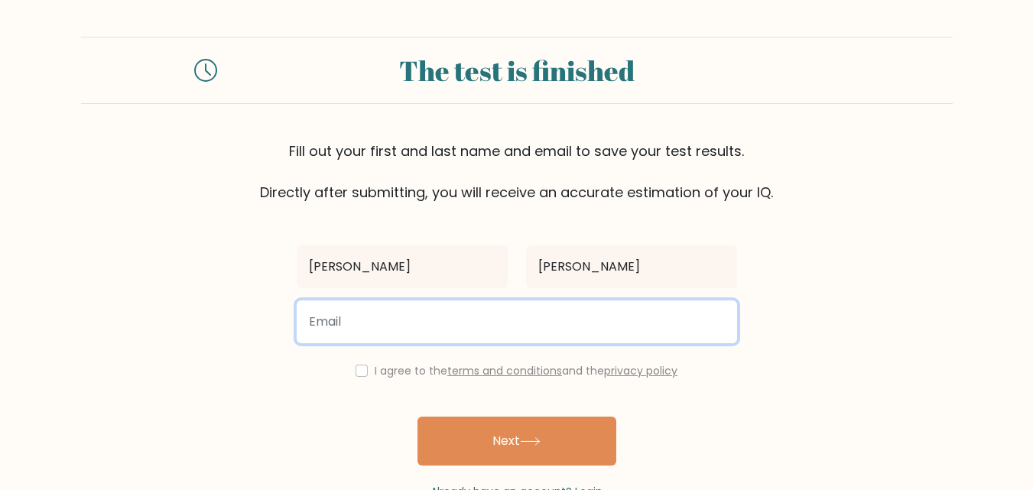
click at [327, 311] on input "email" at bounding box center [517, 322] width 440 height 43
type input "tuansenpai2304@gmail.com"
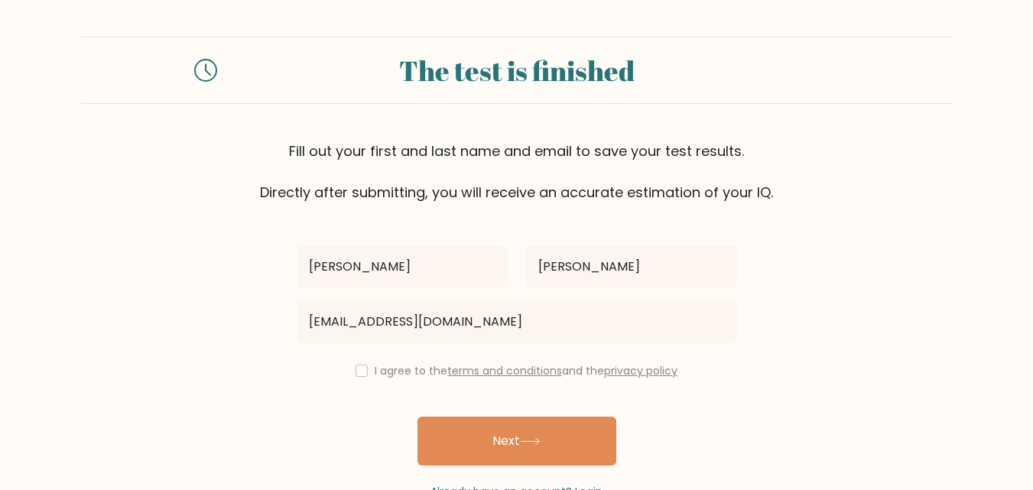
click at [388, 370] on label "I agree to the terms and conditions and the privacy policy" at bounding box center [526, 370] width 303 height 15
click at [359, 372] on input "checkbox" at bounding box center [362, 371] width 12 height 12
checkbox input "true"
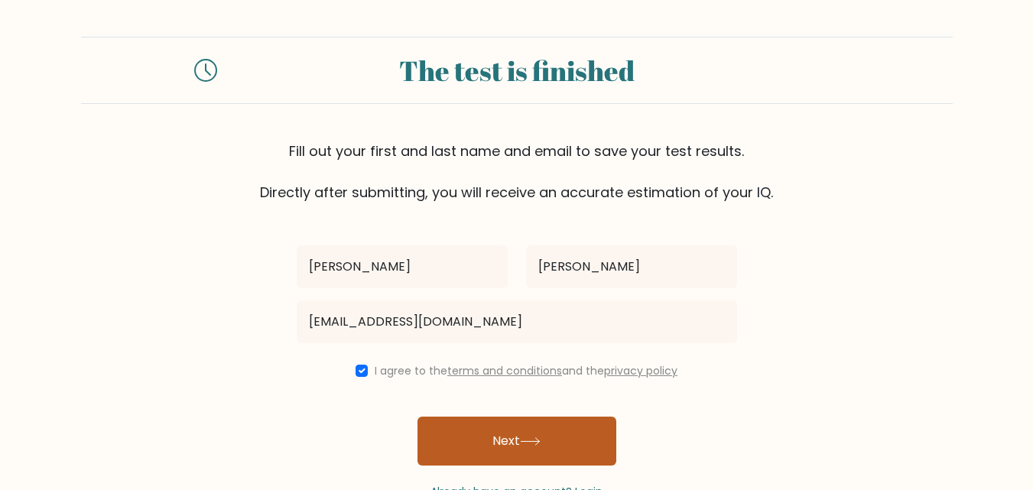
click at [451, 430] on button "Next" at bounding box center [517, 441] width 199 height 49
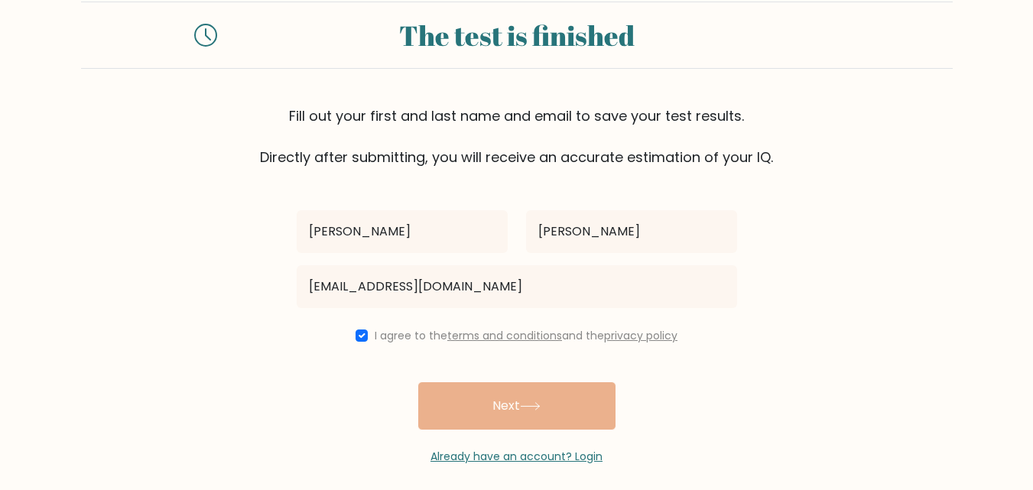
scroll to position [47, 0]
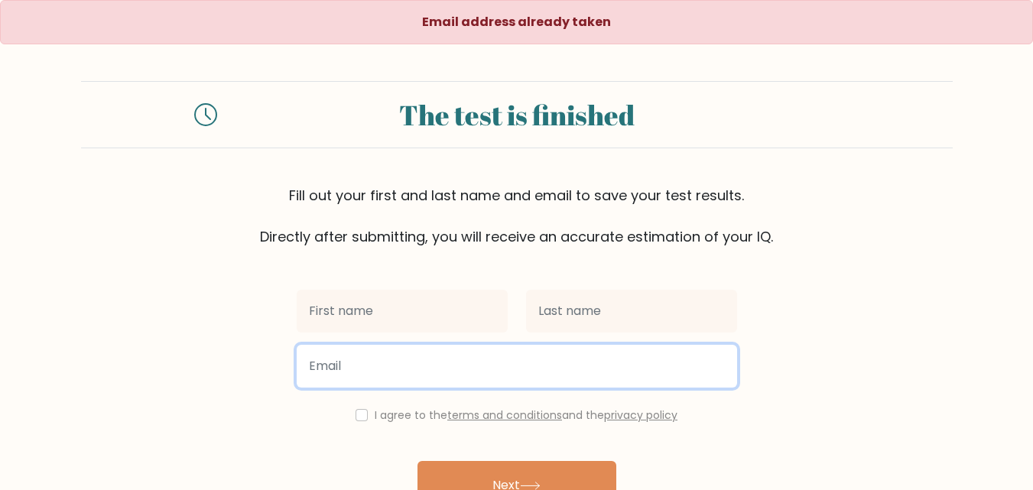
click at [440, 353] on input "email" at bounding box center [517, 366] width 440 height 43
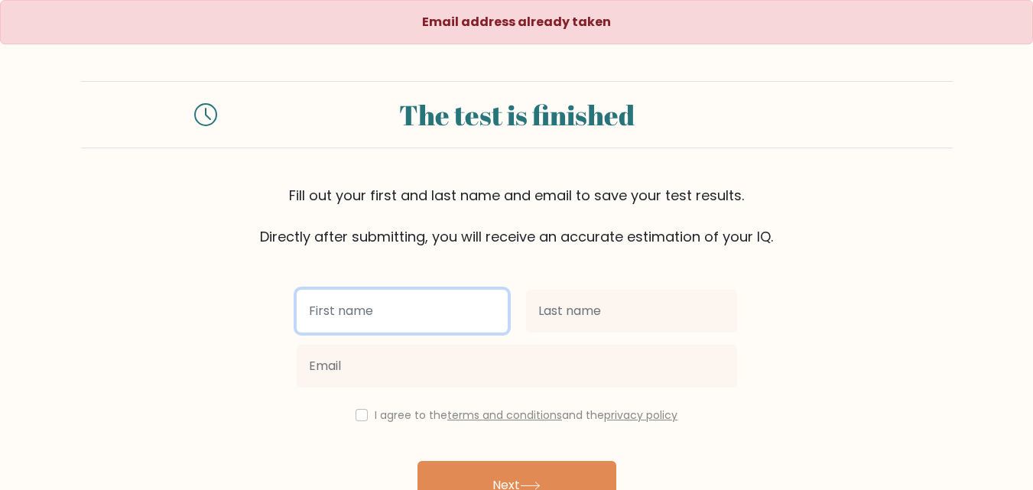
click at [448, 296] on input "text" at bounding box center [402, 311] width 211 height 43
type input "T"
type input "D"
type input "[PERSON_NAME]"
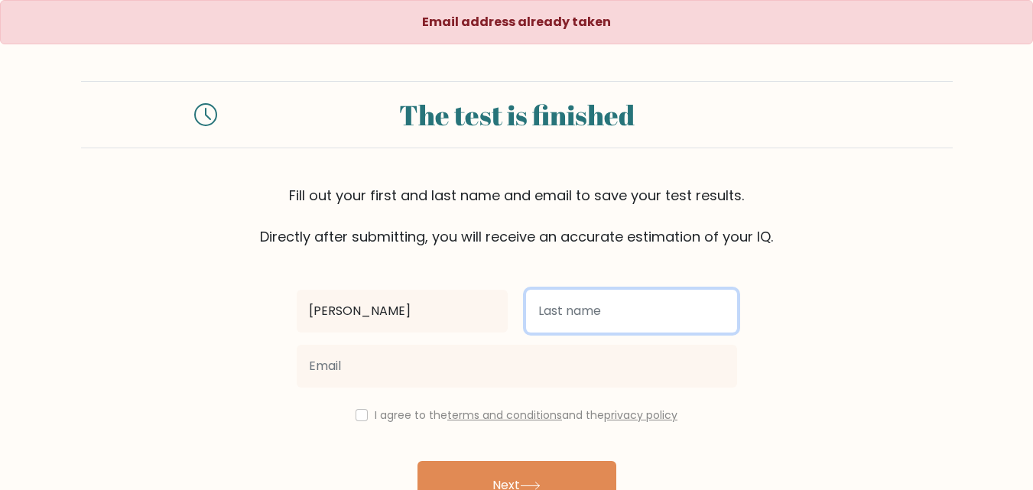
click at [565, 304] on input "text" at bounding box center [631, 311] width 211 height 43
type input "Tuân"
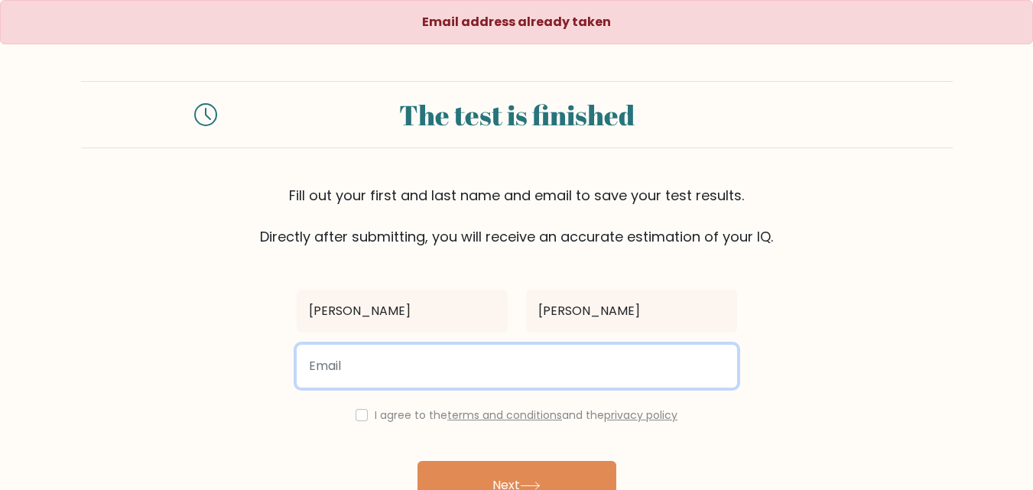
click at [463, 375] on input "email" at bounding box center [517, 366] width 440 height 43
type input "tuanhentai2304@gmail.com"
click at [418, 461] on button "Next" at bounding box center [517, 485] width 199 height 49
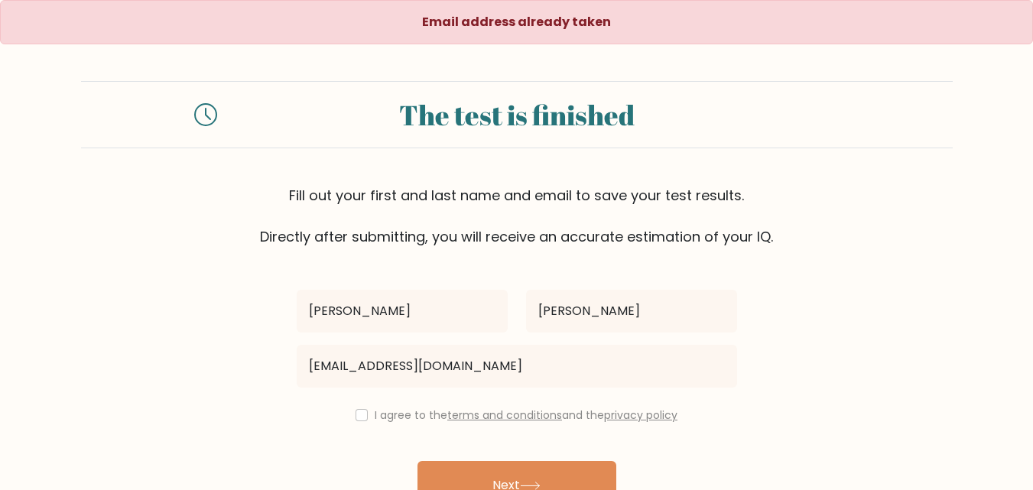
click at [368, 416] on div "I agree to the terms and conditions and the privacy policy" at bounding box center [517, 415] width 459 height 18
click at [360, 416] on input "checkbox" at bounding box center [362, 415] width 12 height 12
checkbox input "true"
click at [418, 461] on button "Next" at bounding box center [517, 485] width 199 height 49
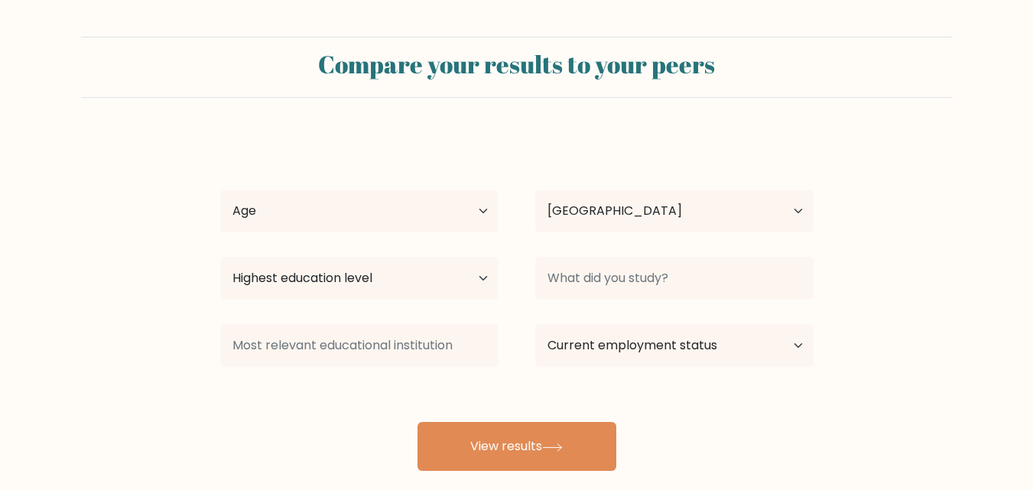
select select "VN"
click at [425, 212] on select "Age Under [DEMOGRAPHIC_DATA] [DEMOGRAPHIC_DATA] [DEMOGRAPHIC_DATA] [DEMOGRAPHIC…" at bounding box center [359, 211] width 278 height 43
select select "min_18"
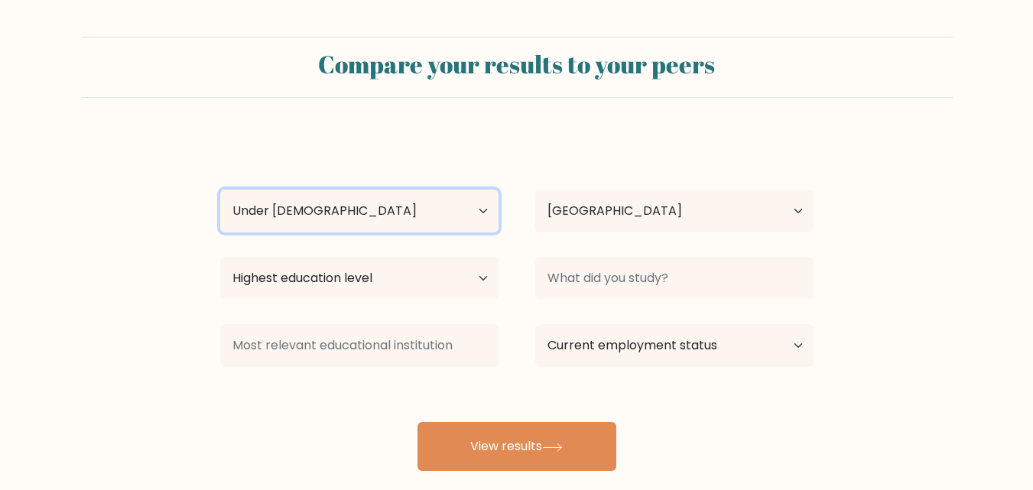
click at [220, 190] on select "Age Under [DEMOGRAPHIC_DATA] [DEMOGRAPHIC_DATA] [DEMOGRAPHIC_DATA] [DEMOGRAPHIC…" at bounding box center [359, 211] width 278 height 43
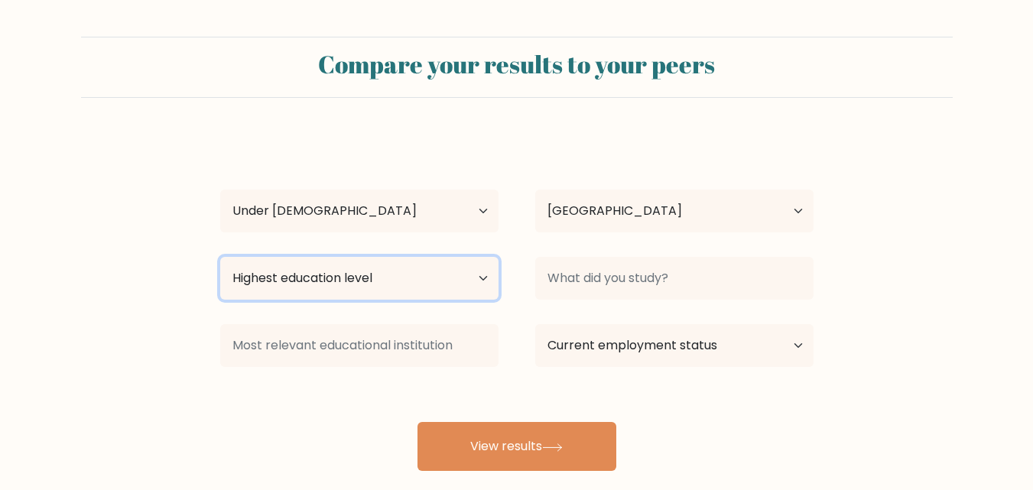
click at [388, 283] on select "Highest education level No schooling Primary Lower Secondary Upper Secondary Oc…" at bounding box center [359, 278] width 278 height 43
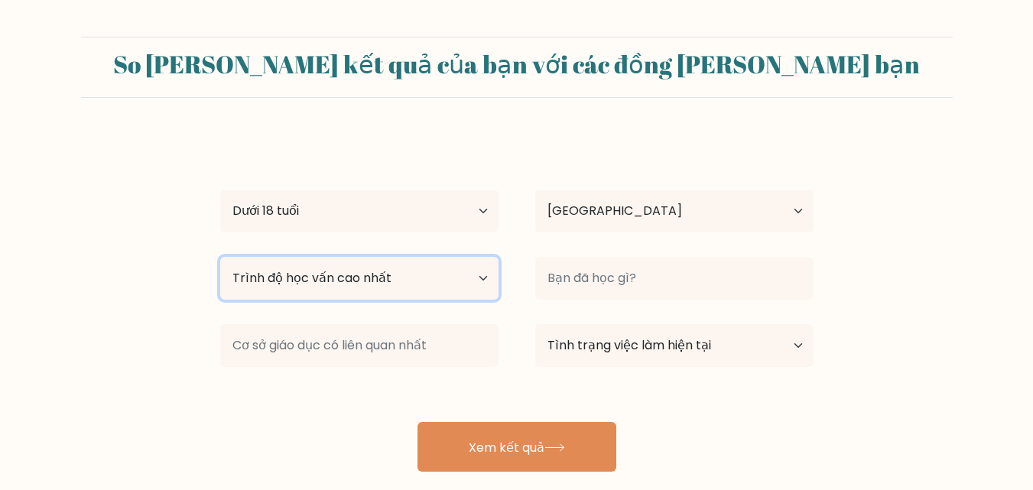
click at [382, 293] on select "[PERSON_NAME] độ học [PERSON_NAME] [PERSON_NAME] có [PERSON_NAME] học Sơ [PERSO…" at bounding box center [359, 278] width 278 height 43
select select "upper_secondary"
click at [220, 257] on select "[PERSON_NAME] độ học [PERSON_NAME] [PERSON_NAME] có [PERSON_NAME] học Sơ [PERSO…" at bounding box center [359, 278] width 278 height 43
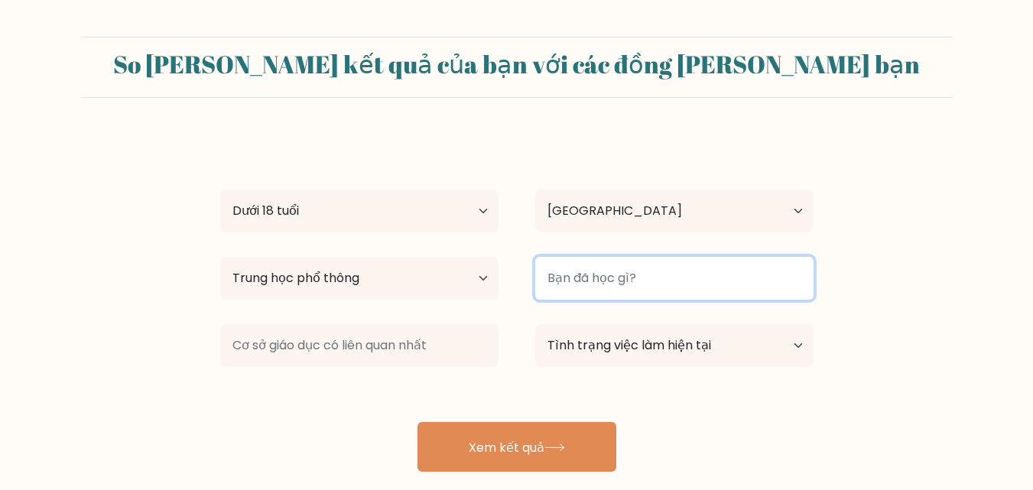
click at [558, 274] on input at bounding box center [674, 278] width 278 height 43
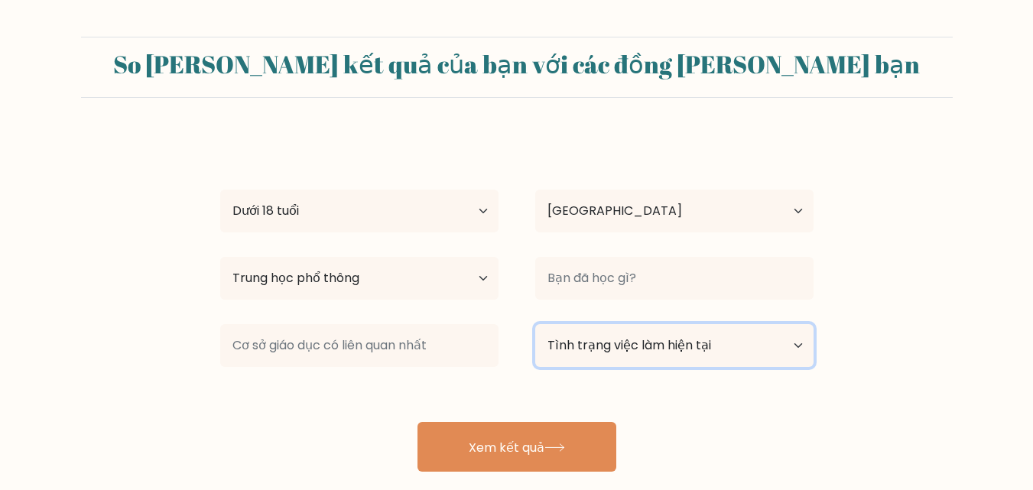
click at [606, 336] on select "[PERSON_NAME] việc [PERSON_NAME] tại Có việc [PERSON_NAME] Học sinh Đã [PERSON_…" at bounding box center [674, 345] width 278 height 43
select select "student"
click at [535, 324] on select "[PERSON_NAME] việc [PERSON_NAME] tại Có việc [PERSON_NAME] Học sinh Đã [PERSON_…" at bounding box center [674, 345] width 278 height 43
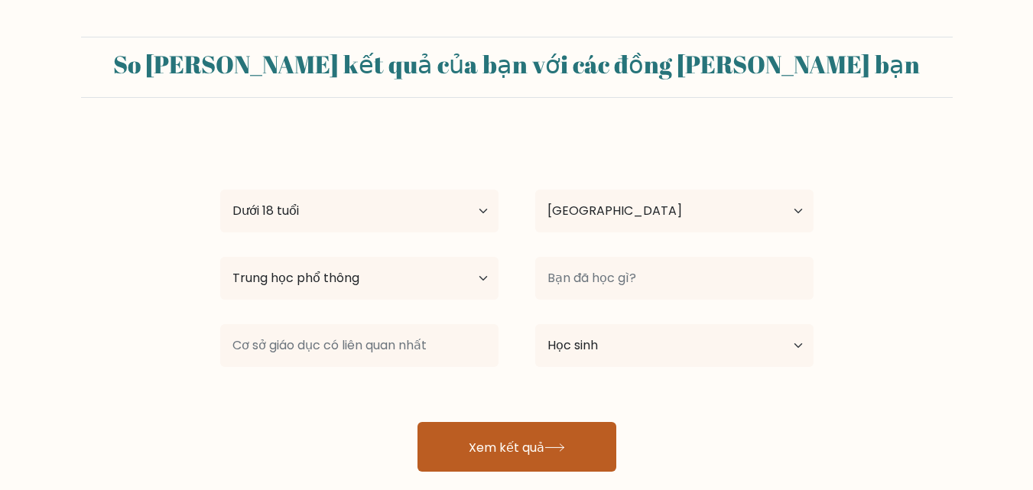
click at [489, 438] on font "Xem kết quả" at bounding box center [507, 447] width 76 height 18
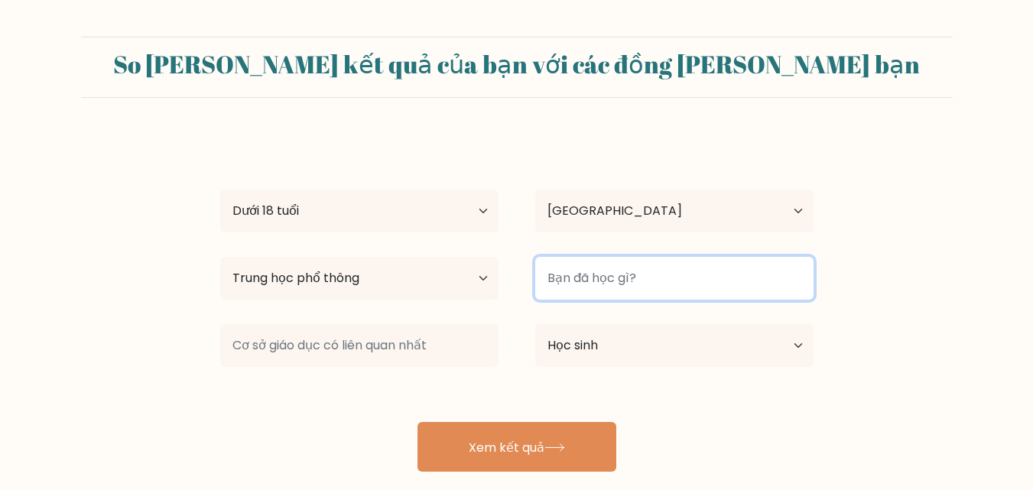
click at [574, 281] on input at bounding box center [674, 278] width 278 height 43
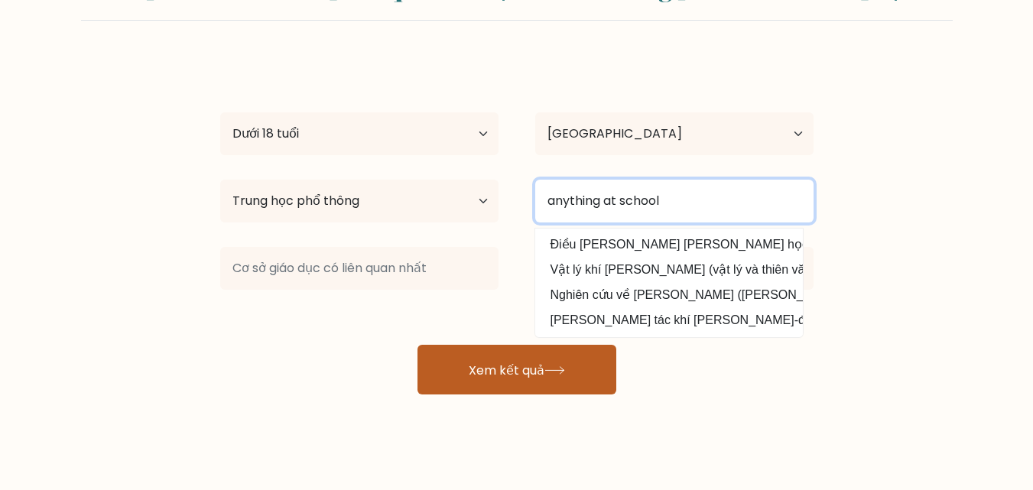
scroll to position [60, 0]
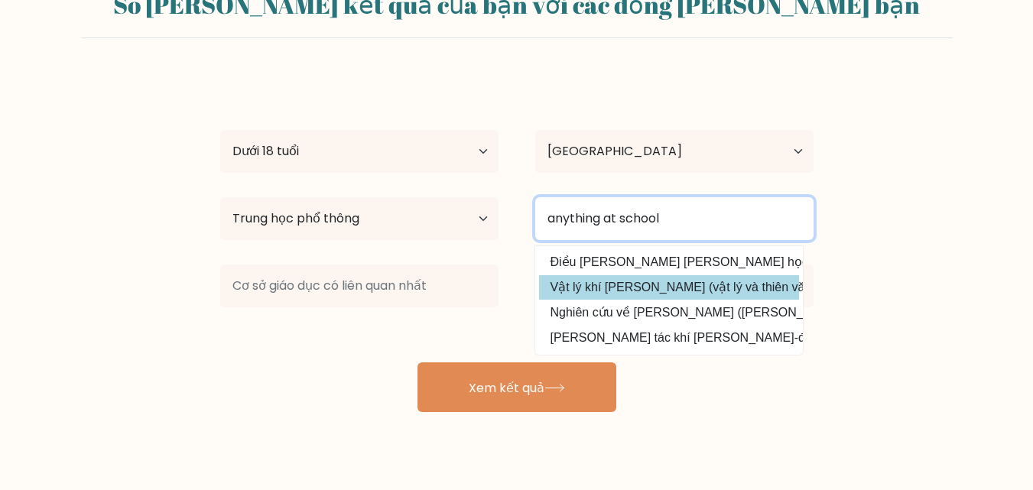
type input "anything at school"
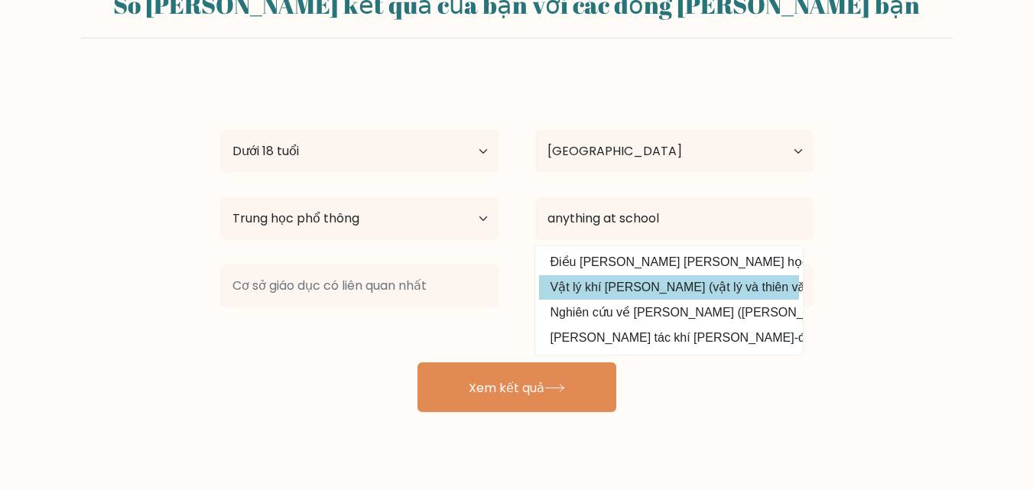
click at [635, 297] on div "Đậu Ngọc Tuân Tuổi Dưới 18 tuổi 18-24 tuổi 25-34 tuổi 35-44 tuổi 45-54 tuổi 55-…" at bounding box center [517, 243] width 612 height 337
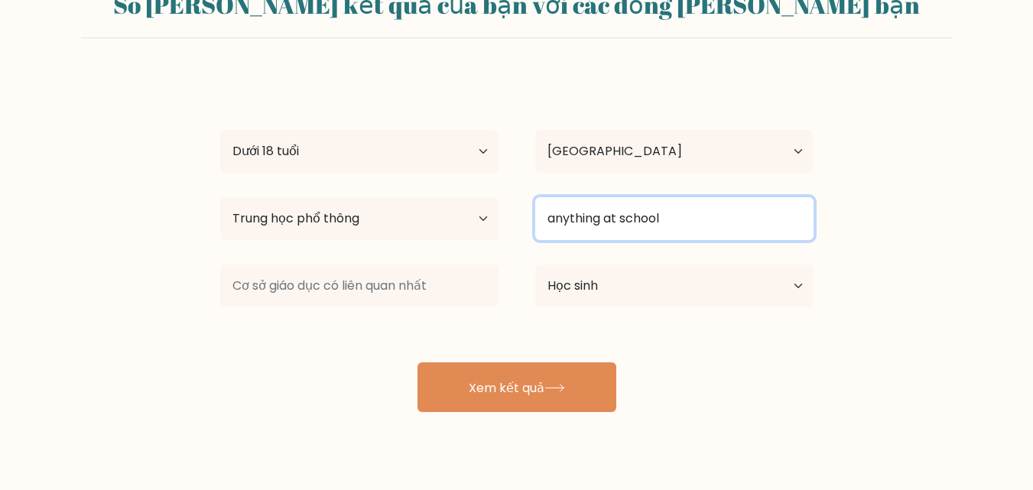
click at [691, 207] on input "anything at school" at bounding box center [674, 218] width 278 height 43
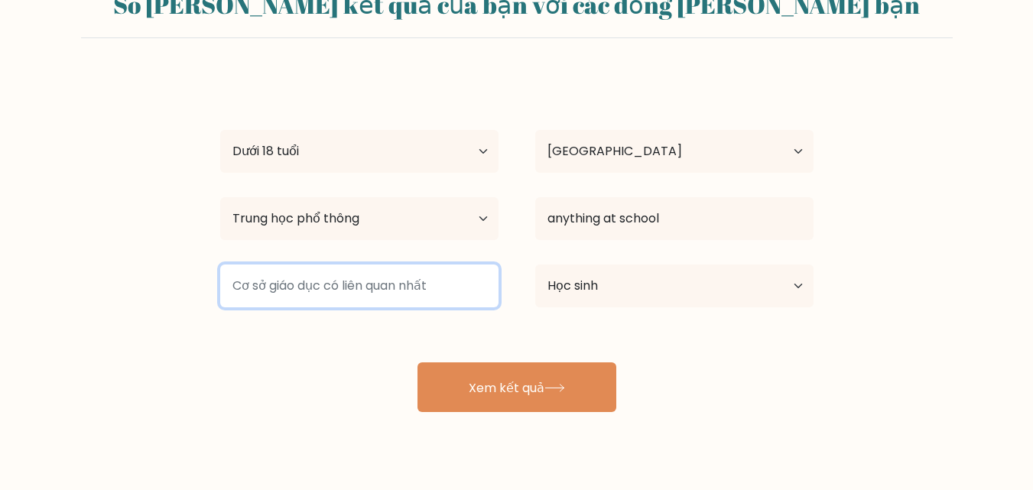
click at [313, 303] on input at bounding box center [359, 286] width 278 height 43
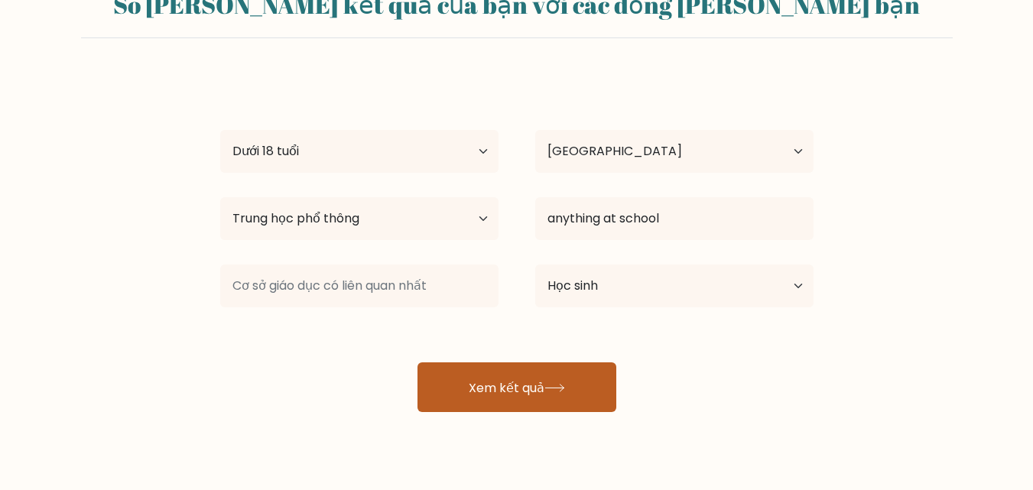
click at [447, 368] on button "Xem kết quả" at bounding box center [517, 387] width 199 height 50
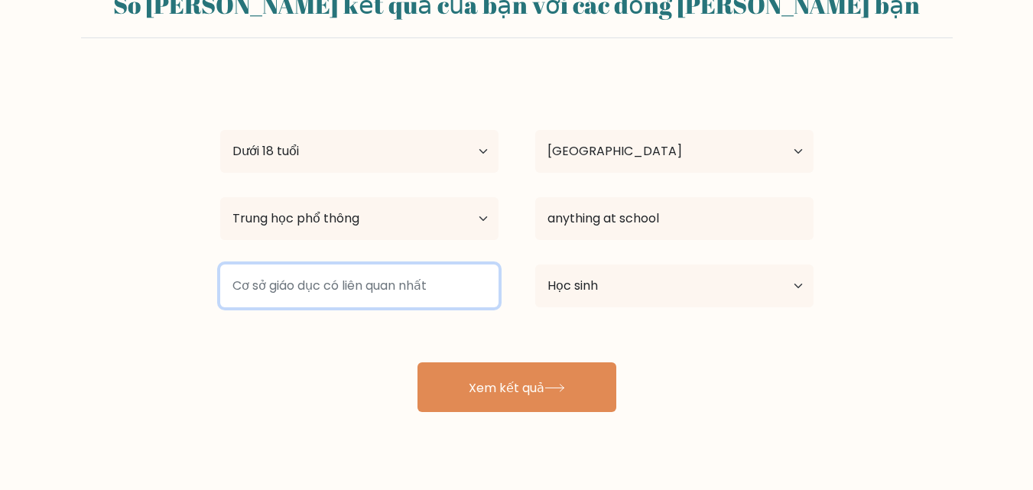
click at [382, 290] on input at bounding box center [359, 286] width 278 height 43
type input "A"
type input "Á"
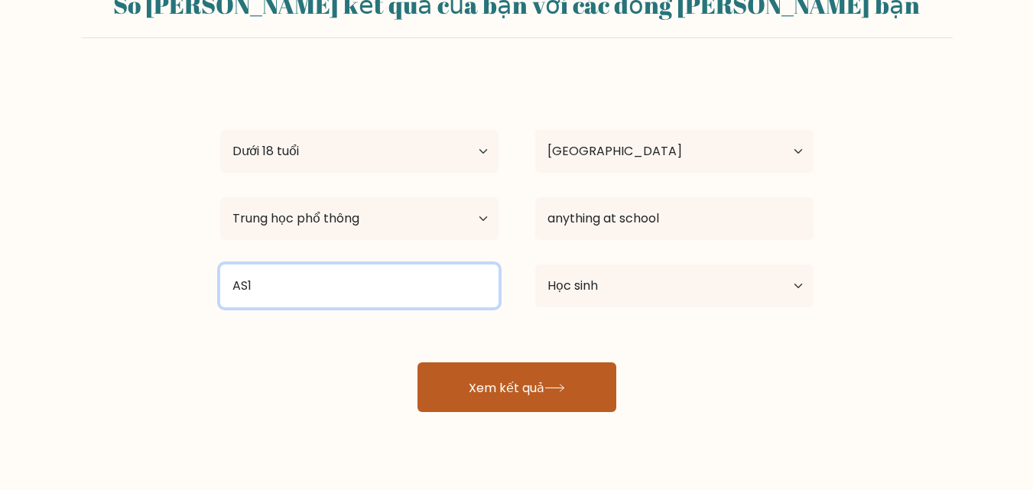
type input "AS1"
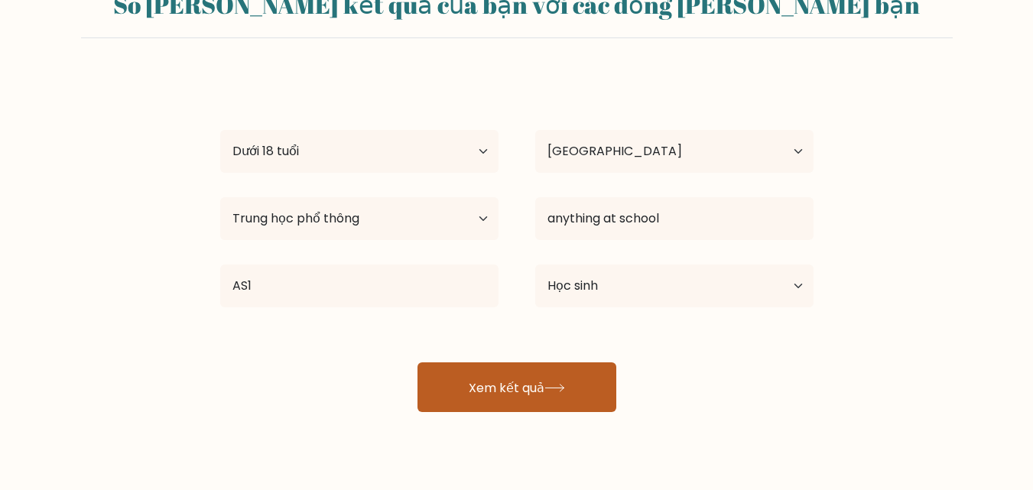
click at [479, 375] on button "Xem kết quả" at bounding box center [517, 387] width 199 height 50
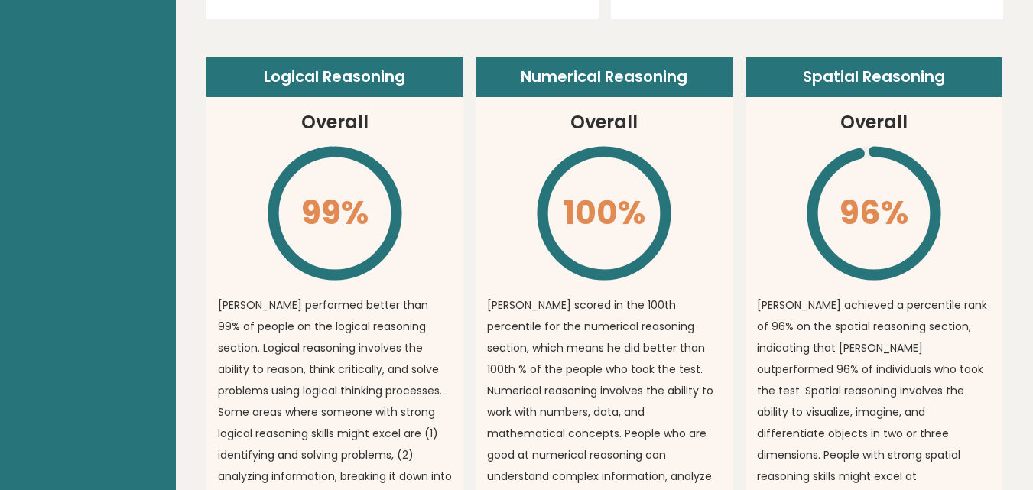
scroll to position [1063, 0]
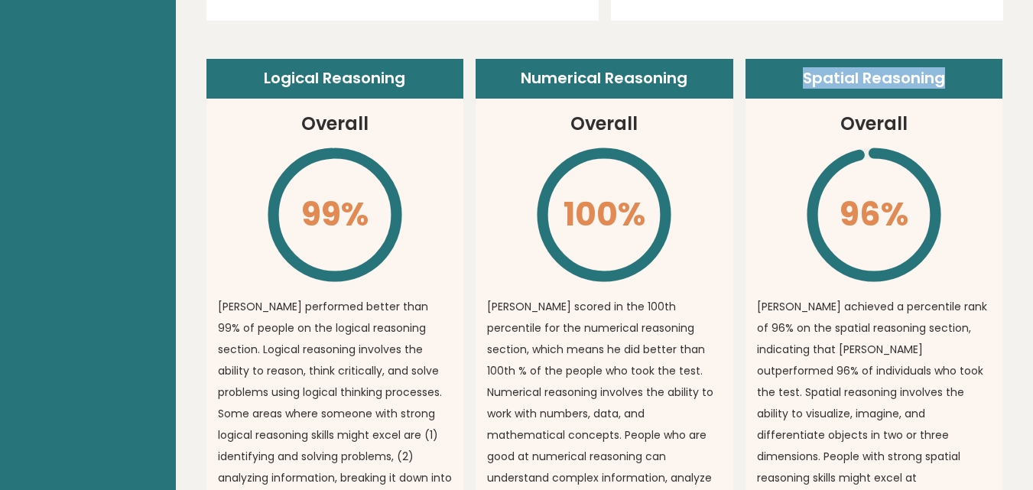
drag, startPoint x: 803, startPoint y: 59, endPoint x: 942, endPoint y: 52, distance: 139.4
click at [942, 59] on header "Spatial Reasoning" at bounding box center [875, 79] width 258 height 40
copy header "Spatial Reasoning"
click at [828, 98] on article "Spatial Reasoning Overall 96% \ [PERSON_NAME] achieved a percentile rank of 96%…" at bounding box center [875, 329] width 258 height 540
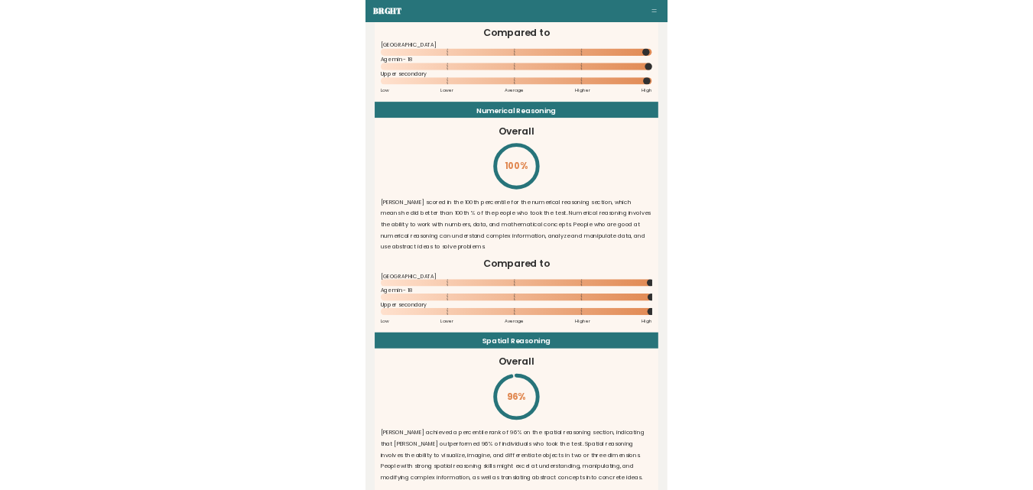
scroll to position [2360, 0]
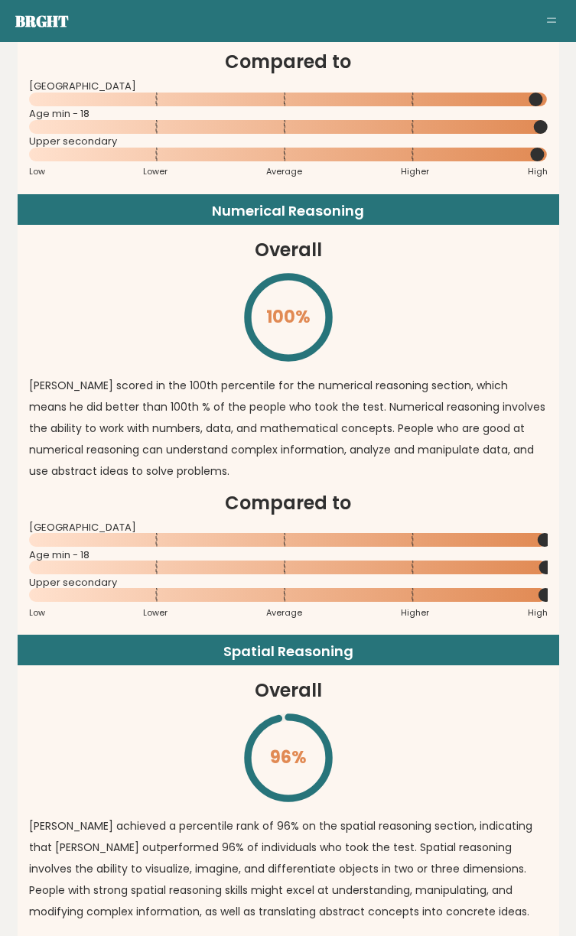
click at [518, 211] on div "Logical Reasoning Overall 99% \ Đậu Ngọc performed better than 99% of people on…" at bounding box center [288, 414] width 541 height 1322
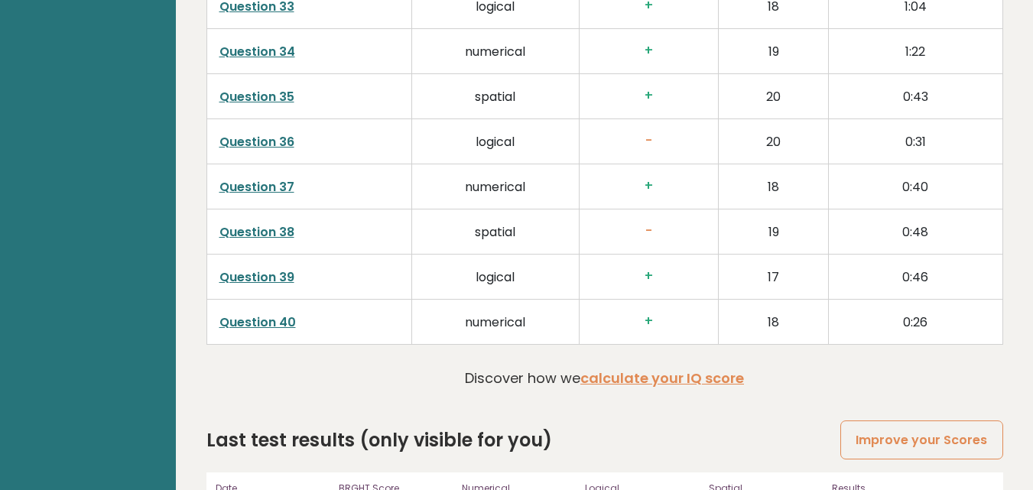
scroll to position [3919, 0]
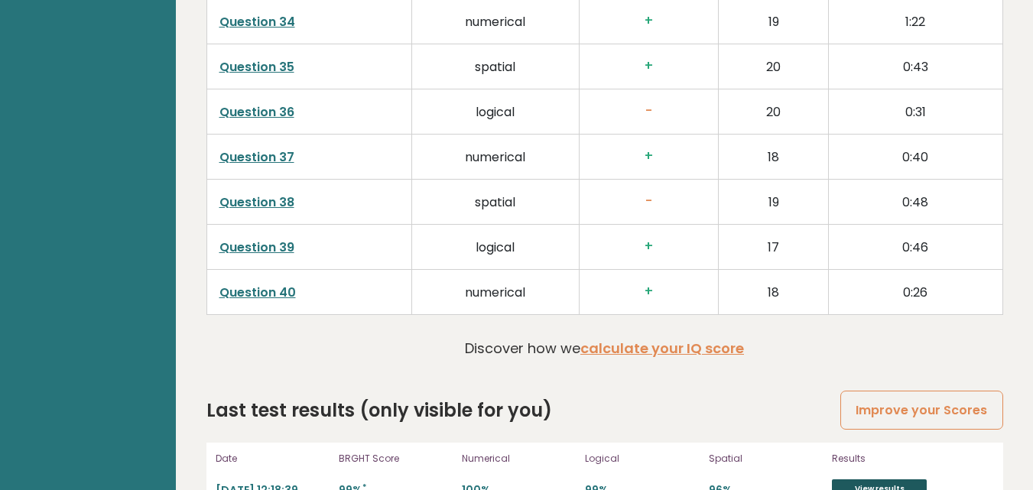
click at [853, 479] on link "View results" at bounding box center [879, 489] width 95 height 20
